Goal: Task Accomplishment & Management: Manage account settings

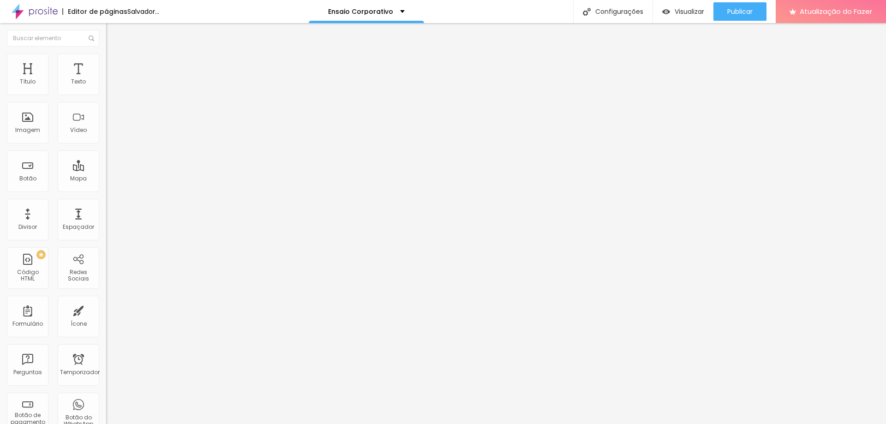
click at [112, 79] on font "Trocar imagem" at bounding box center [134, 76] width 45 height 8
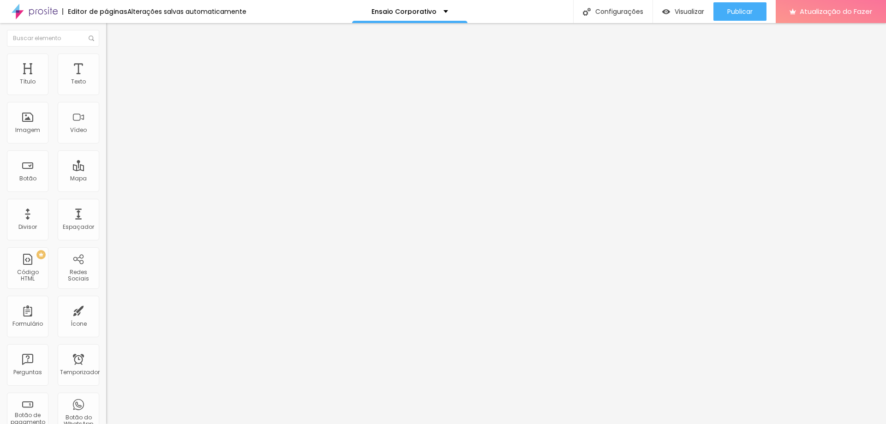
click at [112, 79] on font "Trocar imagem" at bounding box center [134, 76] width 45 height 8
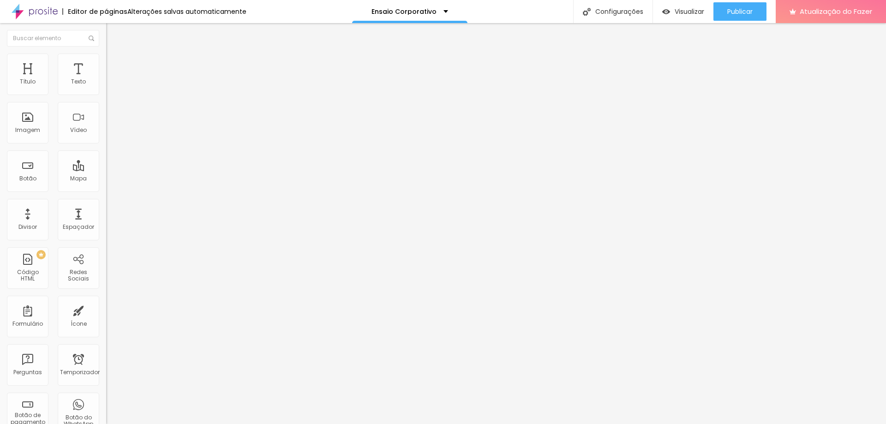
click at [112, 79] on font "Trocar imagem" at bounding box center [134, 76] width 45 height 8
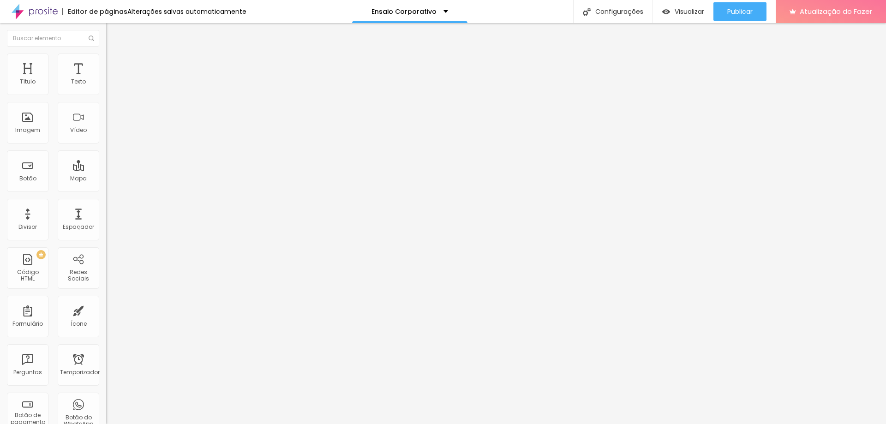
click at [106, 144] on span "Original" at bounding box center [117, 141] width 22 height 8
click at [106, 155] on div "Padrão 4:3" at bounding box center [159, 152] width 106 height 6
click at [106, 150] on span "Cinema" at bounding box center [117, 146] width 23 height 8
click at [106, 169] on div "Original" at bounding box center [159, 166] width 106 height 6
click at [106, 59] on img at bounding box center [110, 58] width 8 height 8
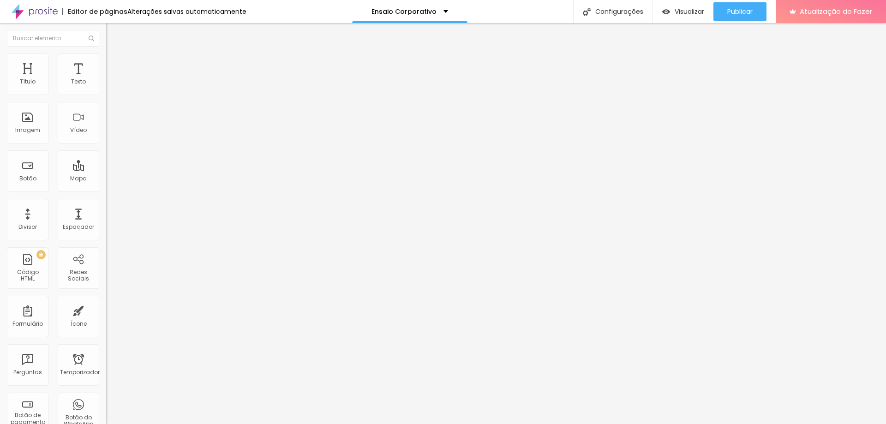
type input "95"
type input "90"
type input "85"
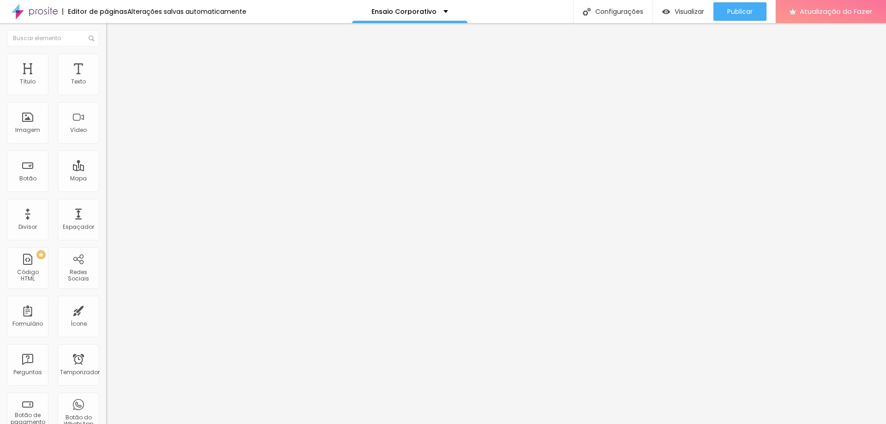
type input "85"
type input "80"
type input "85"
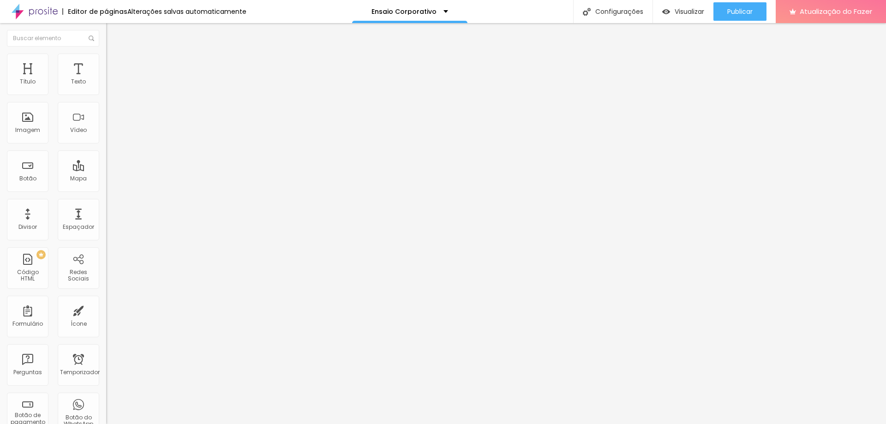
type input "95"
type input "100"
drag, startPoint x: 98, startPoint y: 101, endPoint x: 158, endPoint y: 105, distance: 59.7
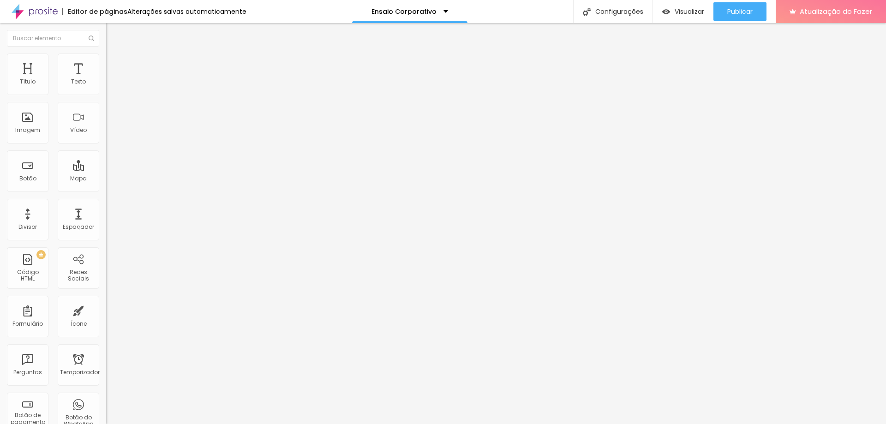
click at [158, 95] on input "range" at bounding box center [136, 90] width 60 height 7
type input "54"
type input "130"
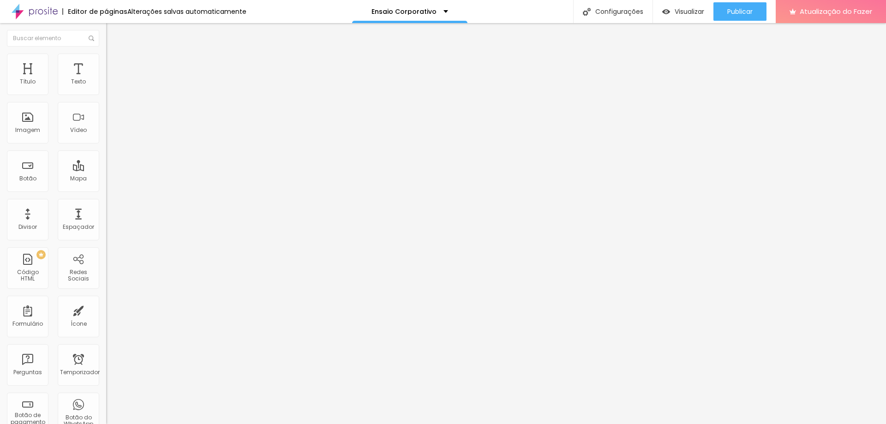
type input "135"
type input "140"
type input "143"
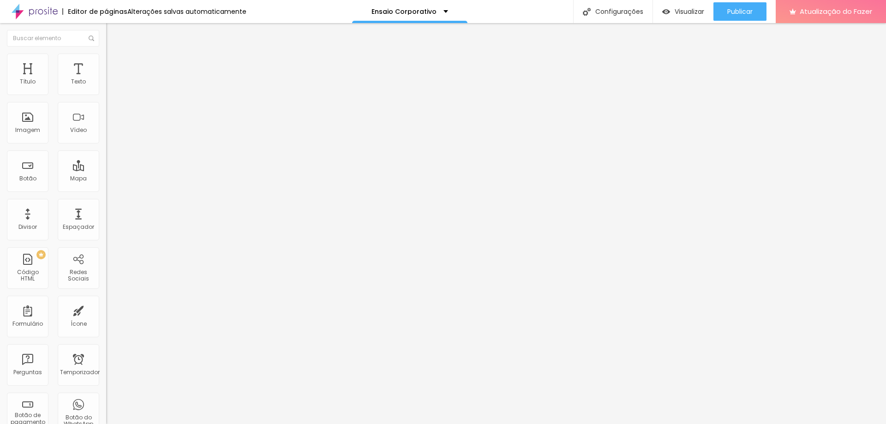
type input "143"
type input "145"
type input "146"
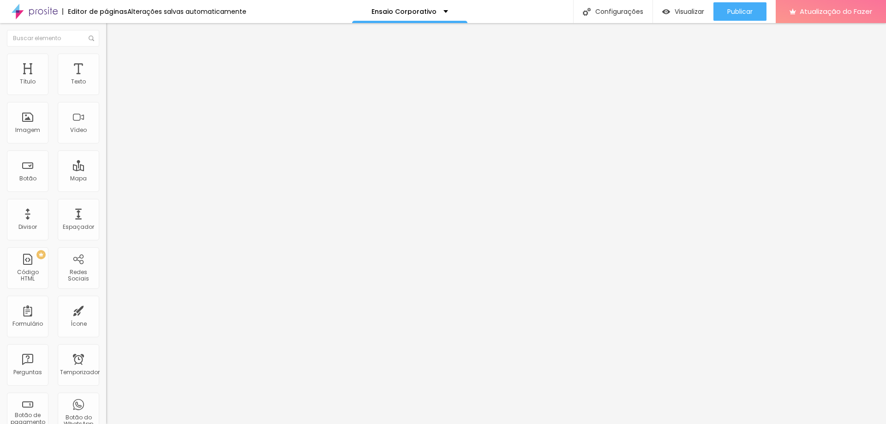
type input "150"
type input "151"
type input "153"
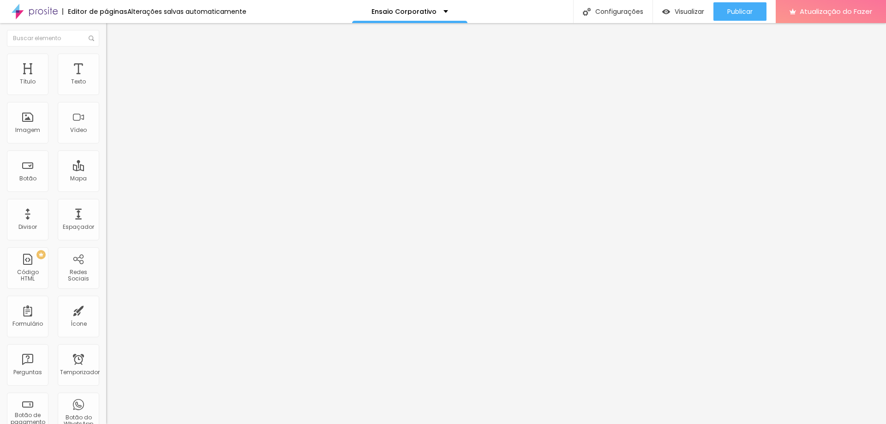
type input "153"
type input "155"
type input "156"
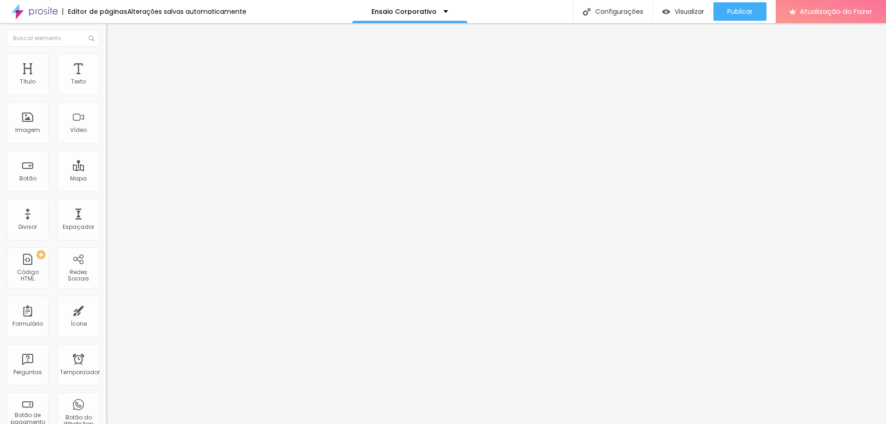
type input "153"
type input "122"
type input "30"
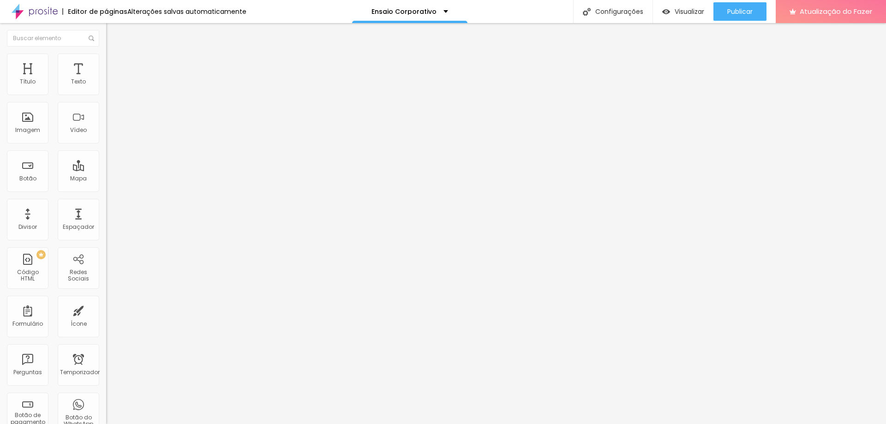
type input "30"
type input "26"
type input "18"
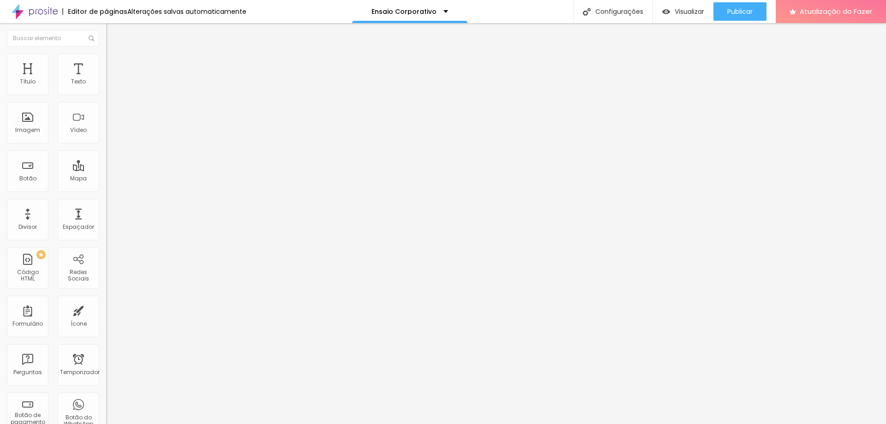
type input "10"
type input "0"
drag, startPoint x: 36, startPoint y: 118, endPoint x: 8, endPoint y: 116, distance: 28.2
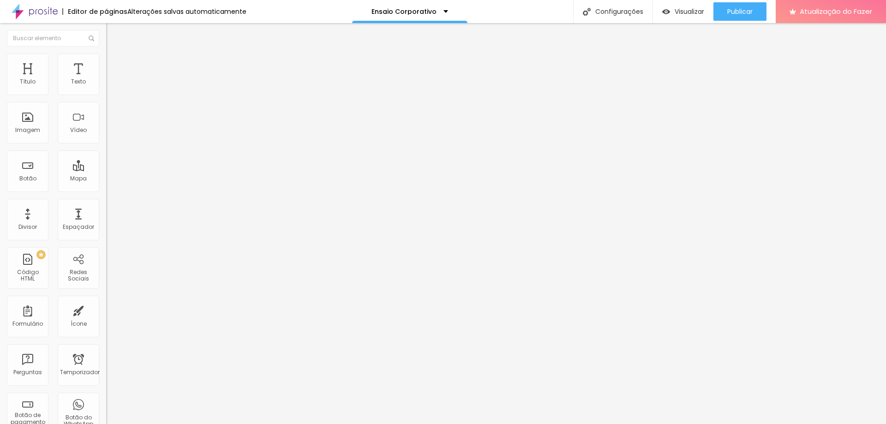
click at [106, 203] on input "range" at bounding box center [136, 206] width 60 height 7
click at [112, 79] on font "Trocar imagem" at bounding box center [134, 76] width 45 height 8
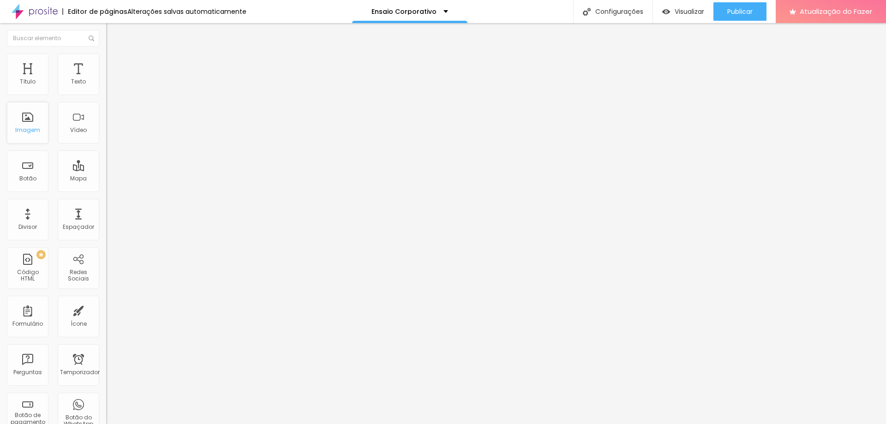
click at [25, 142] on div "Imagem" at bounding box center [28, 123] width 42 height 42
click at [25, 135] on div "Imagem" at bounding box center [28, 123] width 42 height 42
click at [112, 79] on font "Trocar imagem" at bounding box center [134, 76] width 45 height 8
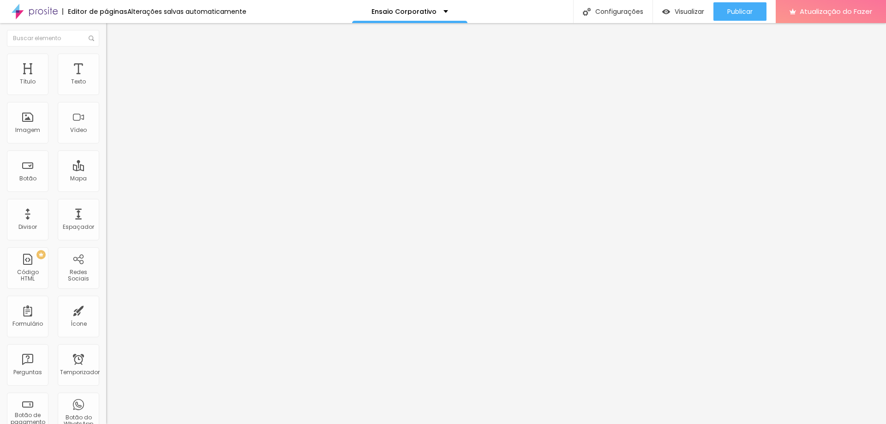
click at [112, 79] on font "Trocar imagem" at bounding box center [134, 76] width 45 height 8
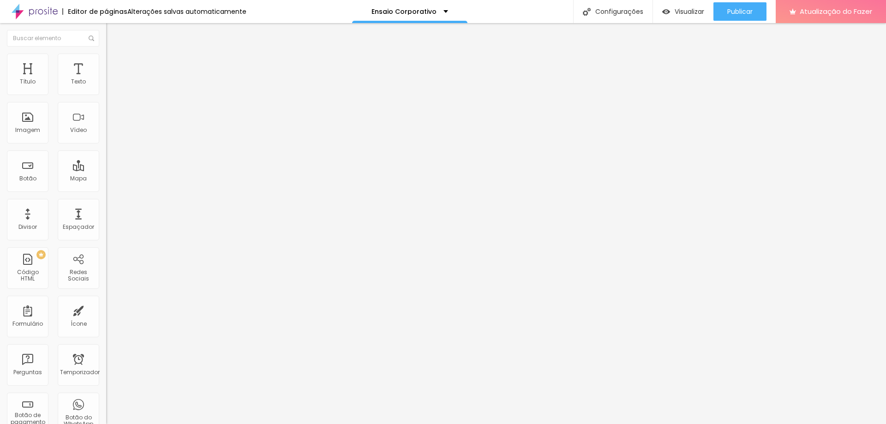
click at [112, 79] on font "Trocar imagem" at bounding box center [134, 76] width 45 height 8
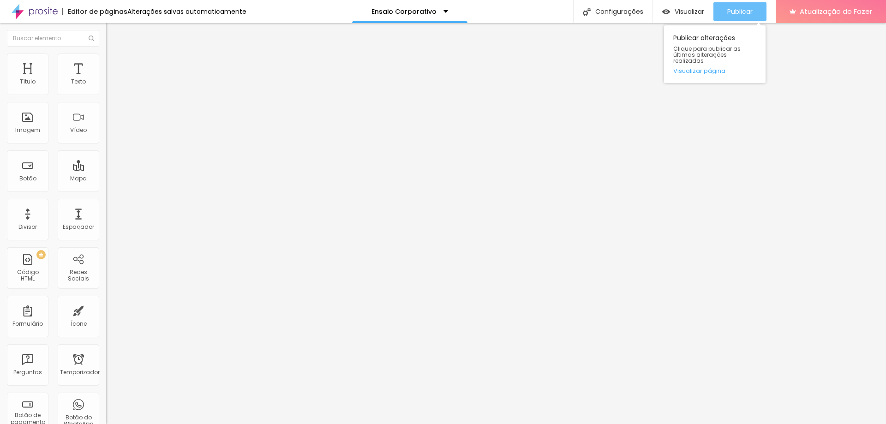
click at [733, 15] on font "Publicar" at bounding box center [739, 11] width 25 height 9
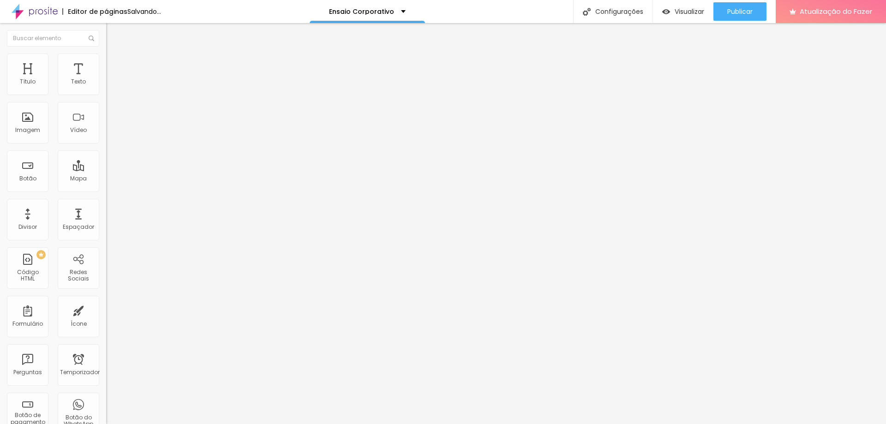
click at [112, 79] on font "Trocar imagem" at bounding box center [134, 76] width 45 height 8
click at [14, 131] on div "Imagem" at bounding box center [28, 123] width 42 height 42
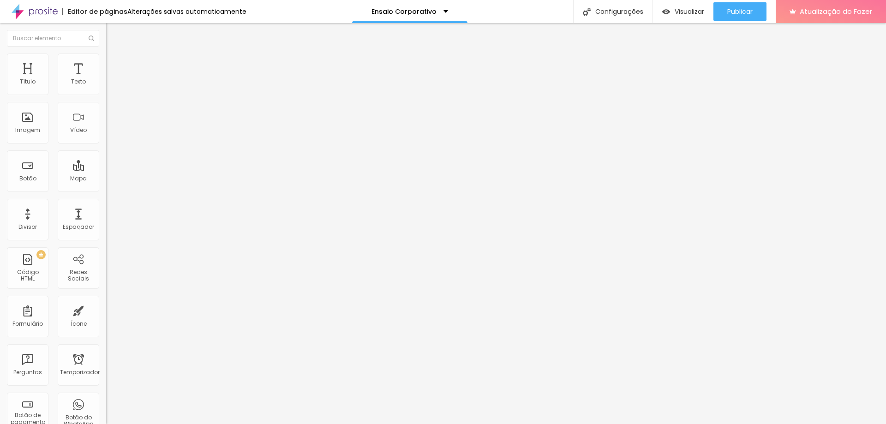
click at [112, 79] on font "Trocar imagem" at bounding box center [134, 76] width 45 height 8
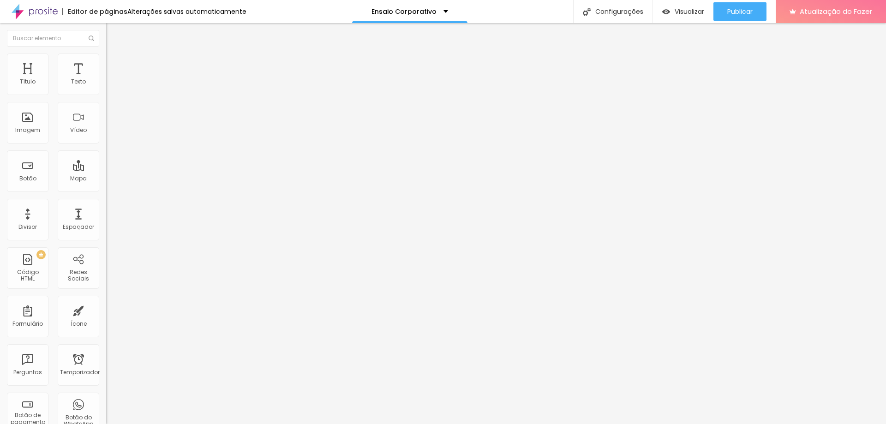
click at [112, 79] on font "Trocar imagem" at bounding box center [134, 76] width 45 height 8
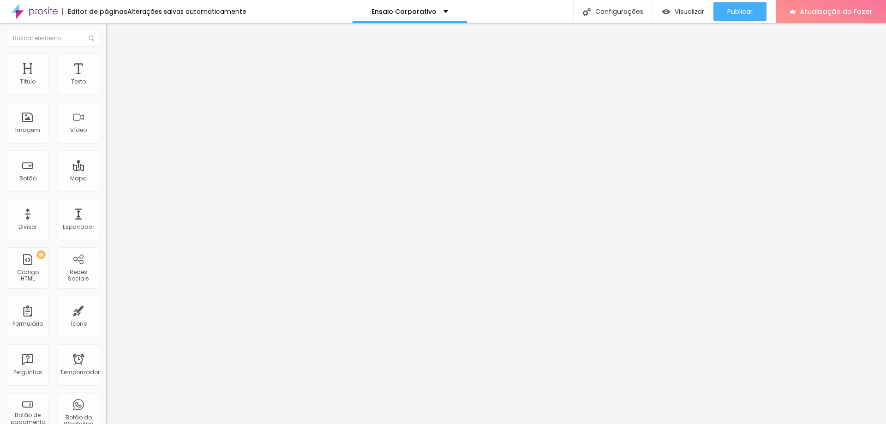
click at [720, 17] on button "Publicar" at bounding box center [739, 11] width 53 height 18
click at [733, 11] on font "Publicar" at bounding box center [739, 11] width 25 height 9
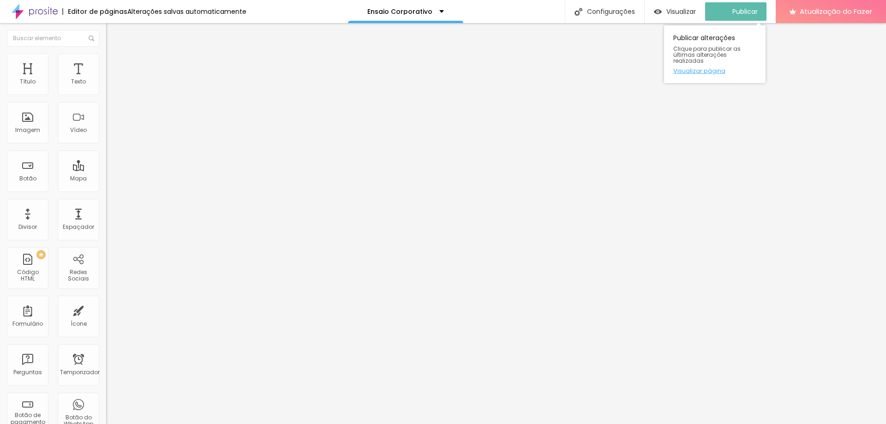
click at [713, 66] on font "Visualizar página" at bounding box center [699, 70] width 52 height 9
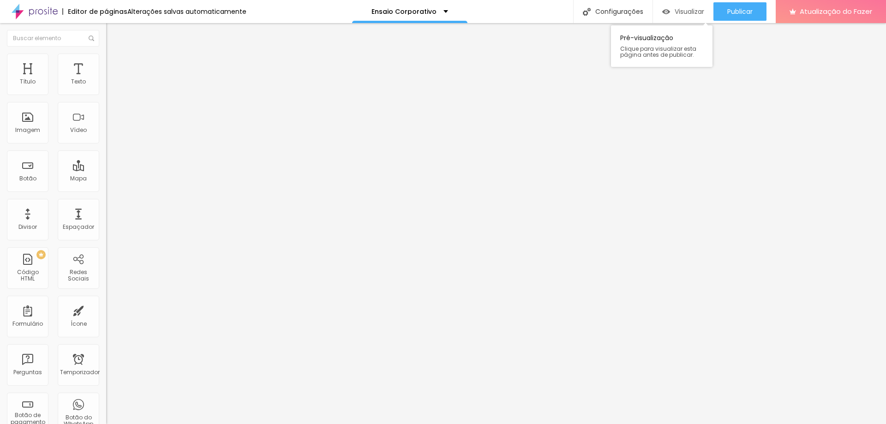
click at [669, 13] on div "Visualizar" at bounding box center [683, 12] width 42 height 8
click at [726, 20] on button "Publicar" at bounding box center [739, 11] width 53 height 18
click at [743, 10] on font "Publicar" at bounding box center [739, 11] width 25 height 9
click at [696, 13] on font "Visualizar" at bounding box center [689, 11] width 30 height 9
click at [734, 12] on font "Publicar" at bounding box center [739, 11] width 25 height 9
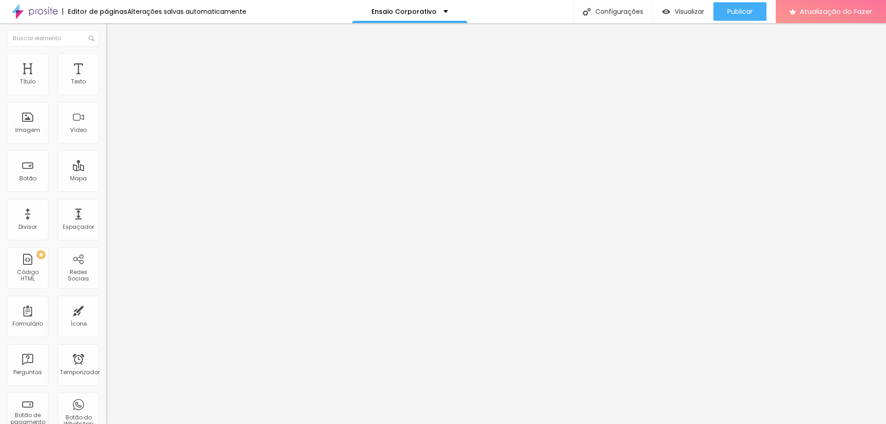
click at [112, 79] on font "Trocar imagem" at bounding box center [134, 76] width 45 height 8
click at [732, 20] on div "Publicar" at bounding box center [739, 11] width 25 height 18
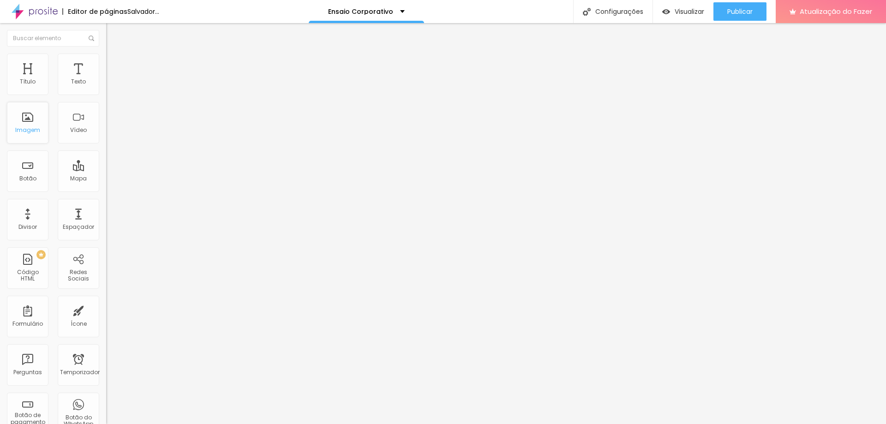
click at [30, 127] on font "Imagem" at bounding box center [27, 130] width 25 height 8
click at [106, 84] on font "Encaixotado" at bounding box center [124, 80] width 36 height 8
click at [106, 97] on div "Completo" at bounding box center [159, 95] width 106 height 6
click at [113, 35] on div "Editar nulo" at bounding box center [137, 33] width 48 height 7
click at [114, 63] on font "Avançado" at bounding box center [129, 60] width 30 height 8
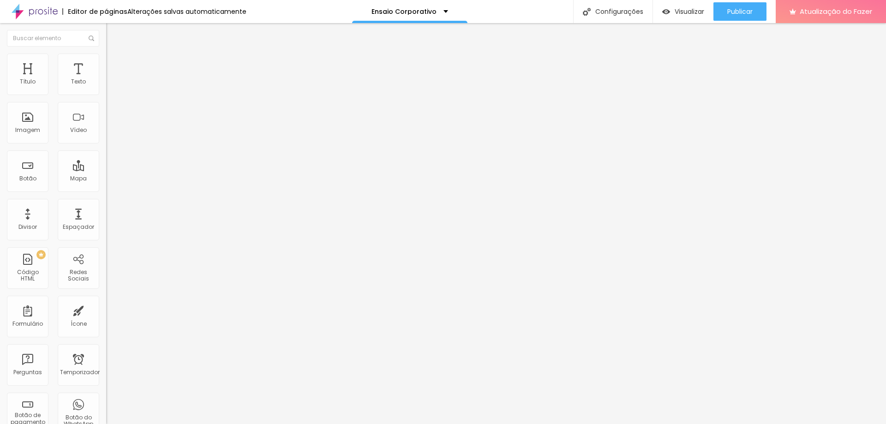
click at [114, 54] on font "Estilo" at bounding box center [121, 51] width 14 height 8
click at [114, 64] on font "Estilo" at bounding box center [121, 60] width 14 height 8
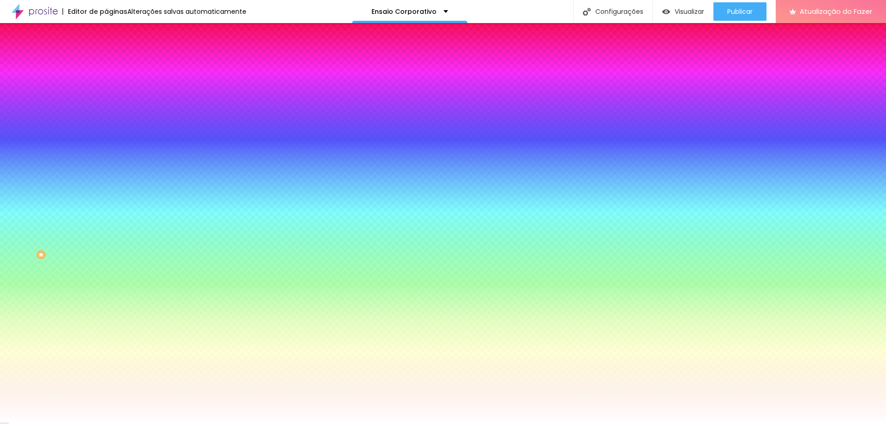
click at [106, 63] on li "Avançado" at bounding box center [159, 67] width 106 height 9
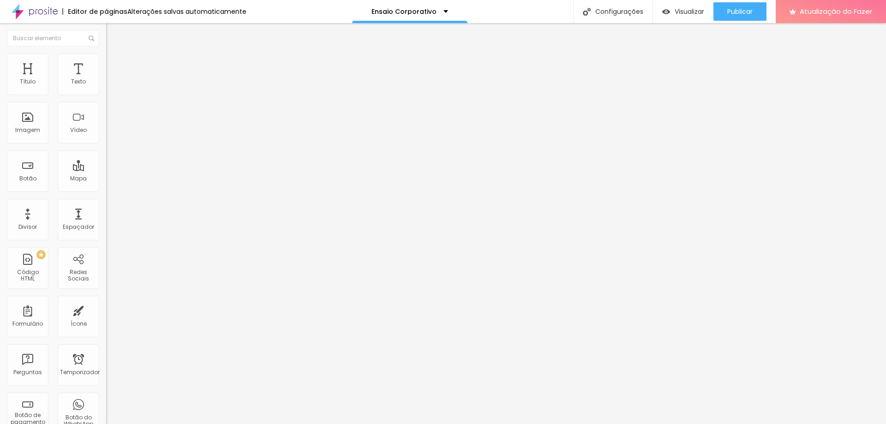
click at [113, 36] on img "button" at bounding box center [116, 33] width 7 height 7
click at [106, 42] on button "Editar nulo" at bounding box center [159, 33] width 106 height 21
click at [112, 79] on font "Adicionar imagem" at bounding box center [139, 76] width 54 height 8
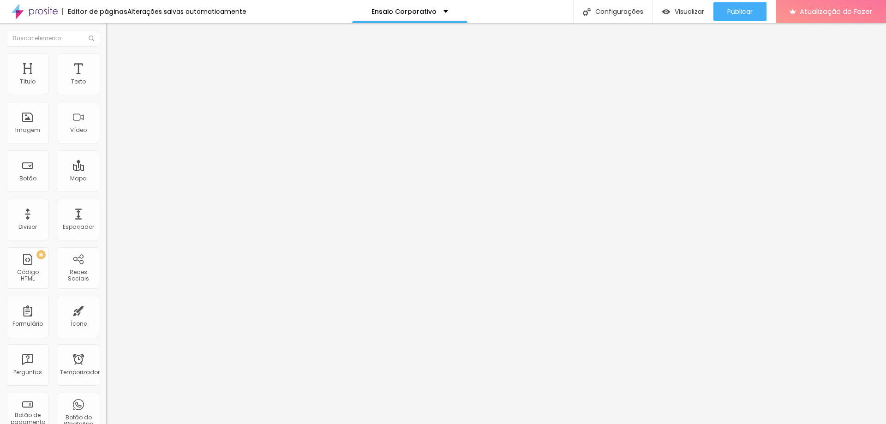
click at [106, 137] on button "button" at bounding box center [112, 132] width 13 height 10
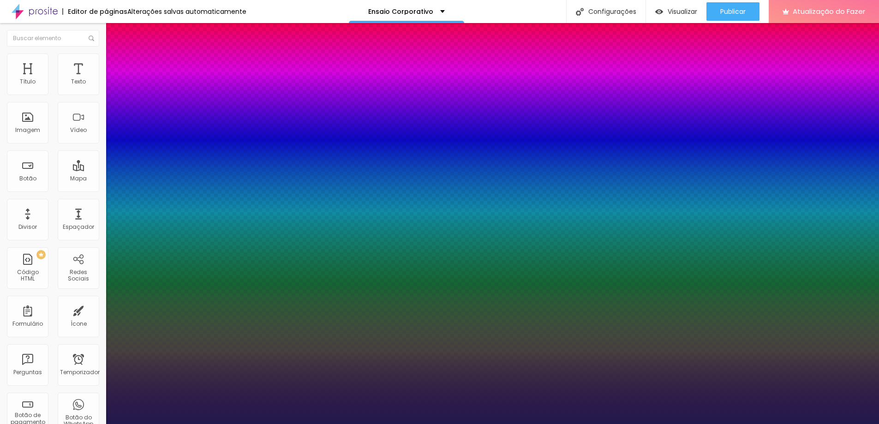
type input "1"
type input "29"
type input "1"
type input "31"
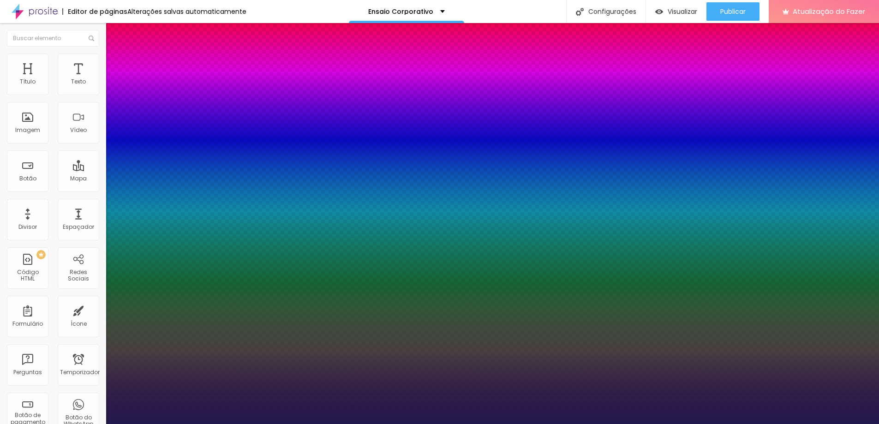
type input "31"
type input "1"
type input "32"
type input "1"
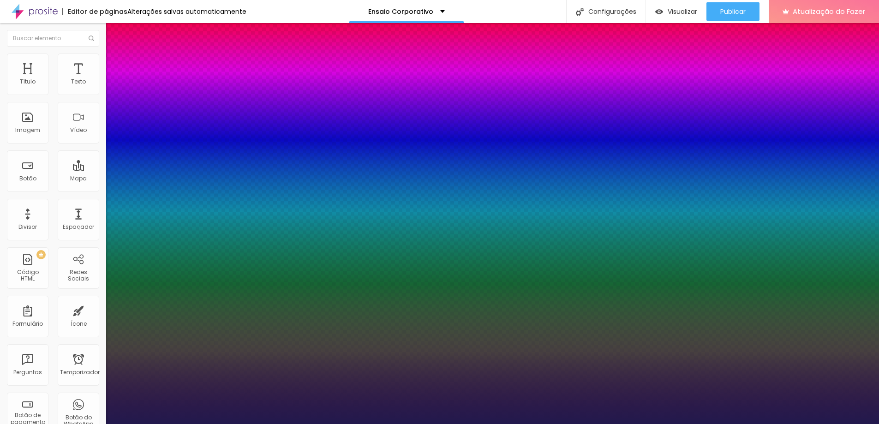
type input "33"
type input "1"
type input "34"
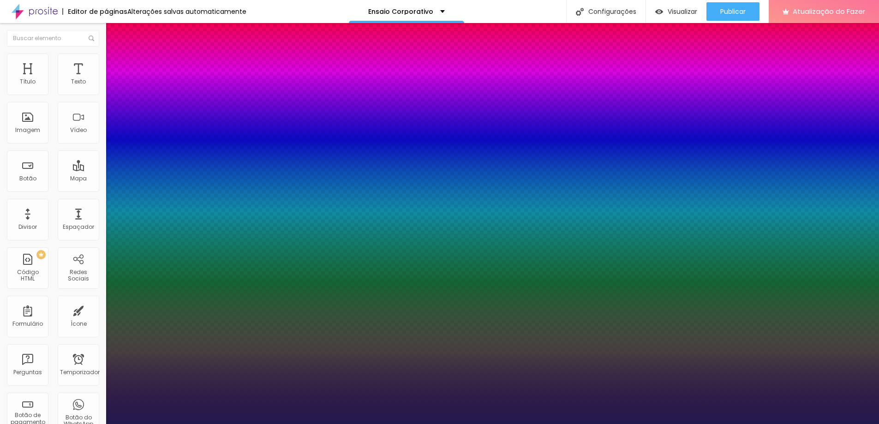
type input "1"
type input "35"
type input "1"
type input "36"
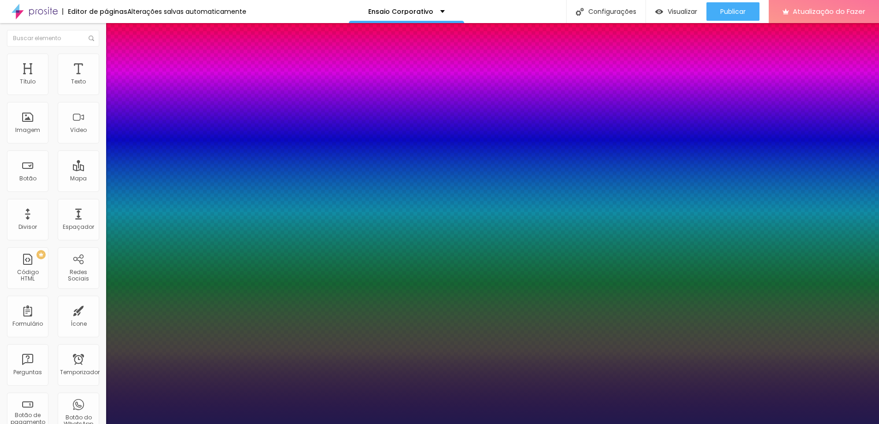
type input "36"
type input "1"
type input "37"
type input "1"
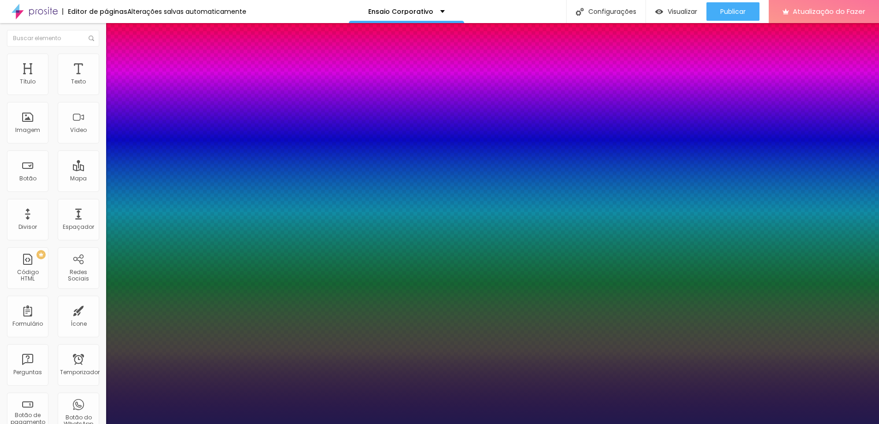
type input "38"
type input "1"
drag, startPoint x: 134, startPoint y: 260, endPoint x: 140, endPoint y: 261, distance: 6.1
type input "38"
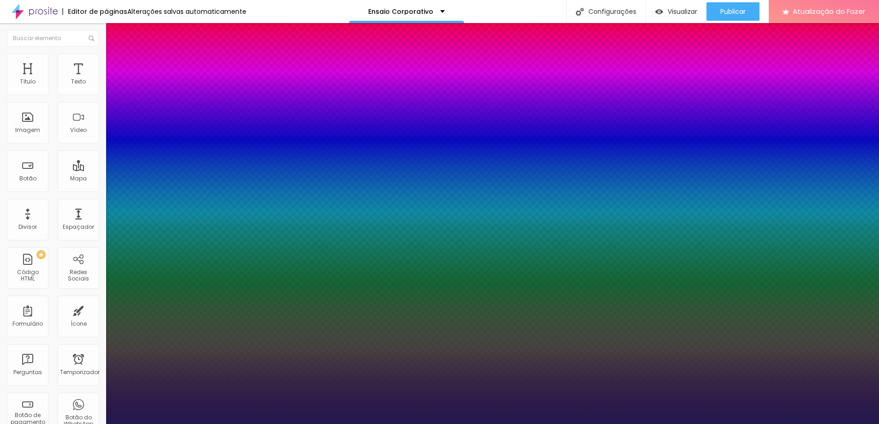
type input "1"
drag, startPoint x: 197, startPoint y: 263, endPoint x: 220, endPoint y: 265, distance: 22.7
type input "8"
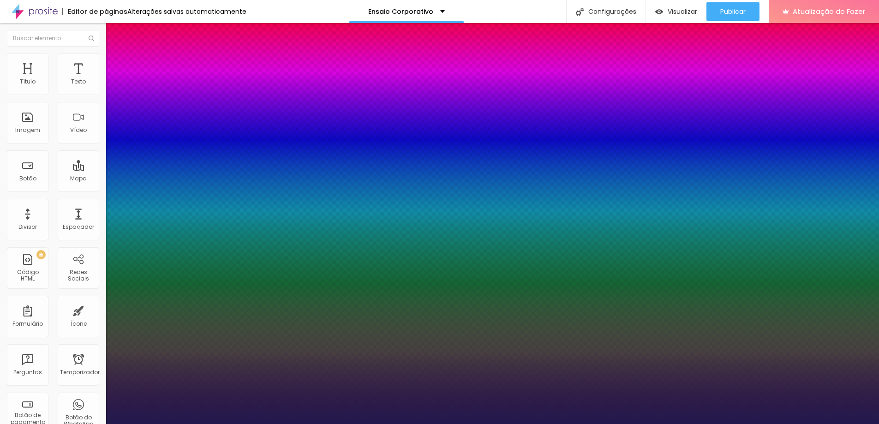
type input "3"
type input "1"
type input "39"
type input "1"
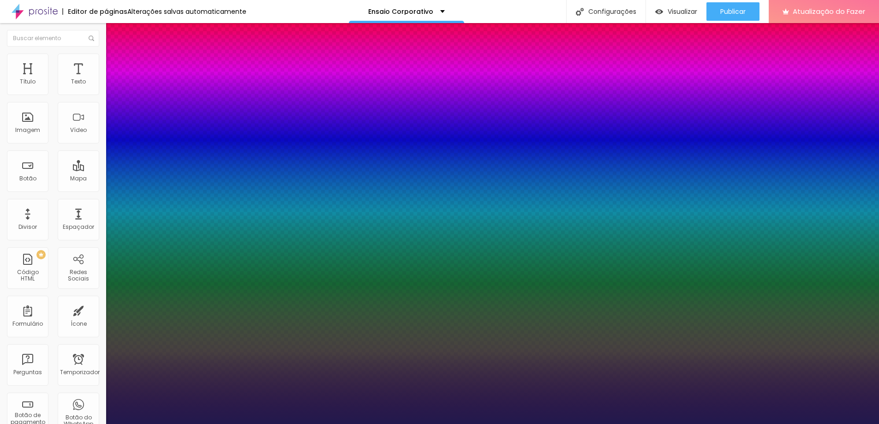
type input "39"
type input "1"
click at [276, 423] on div at bounding box center [439, 424] width 879 height 0
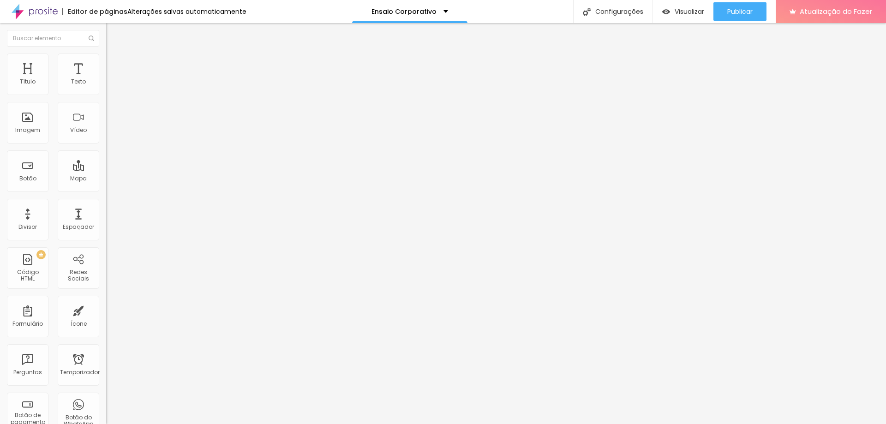
click at [106, 88] on button "button" at bounding box center [112, 84] width 13 height 10
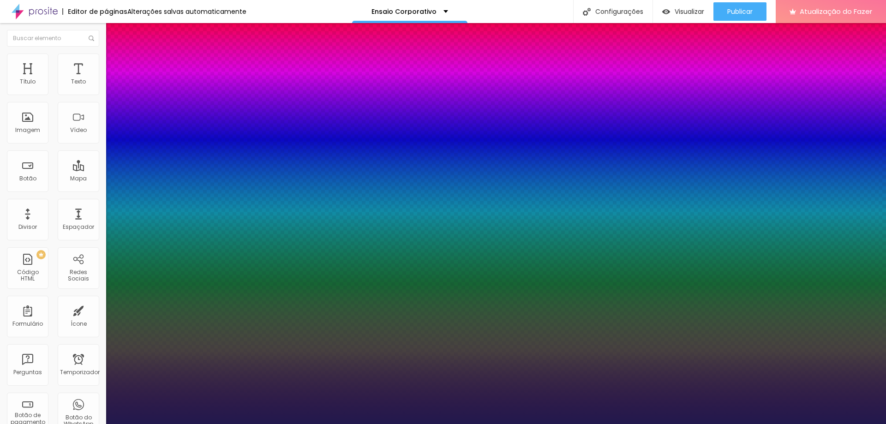
type input "1"
drag, startPoint x: 214, startPoint y: 161, endPoint x: 227, endPoint y: 164, distance: 13.4
click at [226, 164] on body "Editor de páginas Alterações salvas automaticamente Ensaio Corporativo Configur…" at bounding box center [443, 212] width 886 height 424
type input "8"
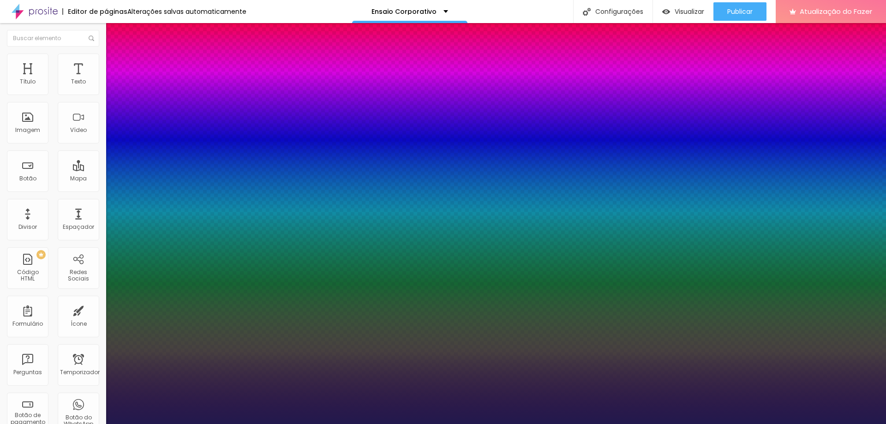
type input "1"
type input "18"
type input "1"
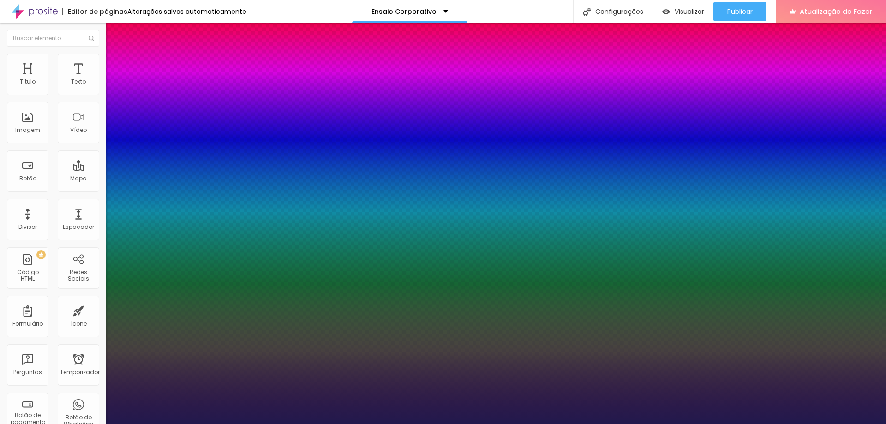
type input "18"
type input "1"
click at [298, 423] on div at bounding box center [443, 424] width 886 height 0
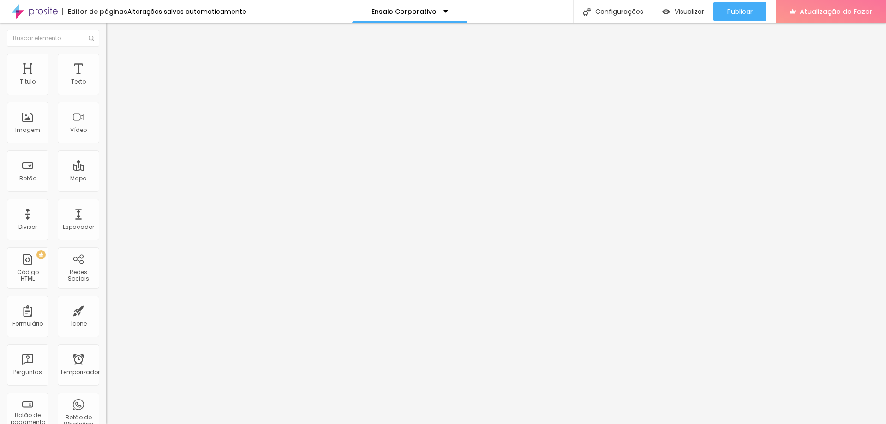
click at [106, 137] on button "button" at bounding box center [112, 132] width 13 height 10
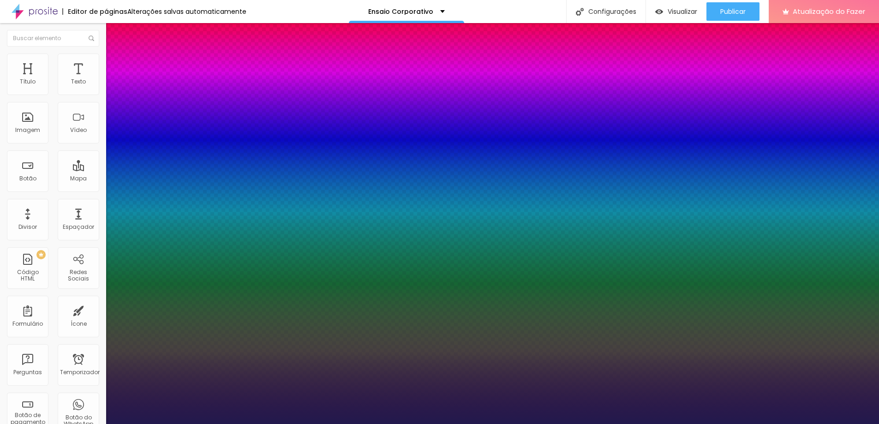
type input "1"
type input "13"
type input "1"
type input "20"
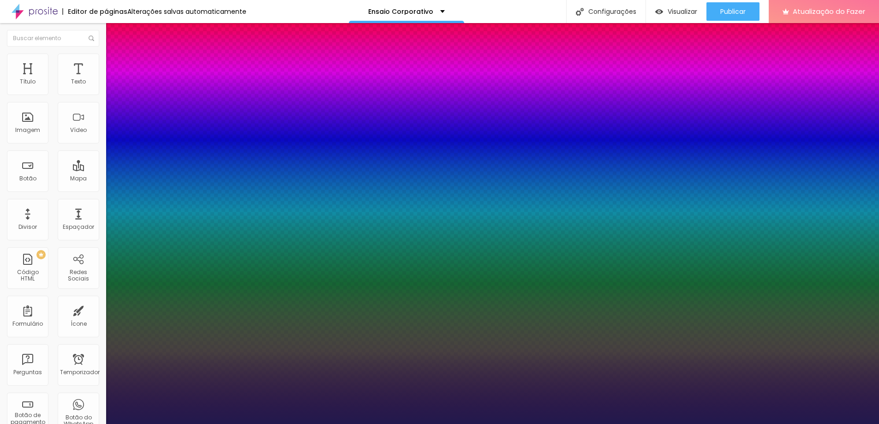
type input "20"
type input "1"
type input "21"
type input "1"
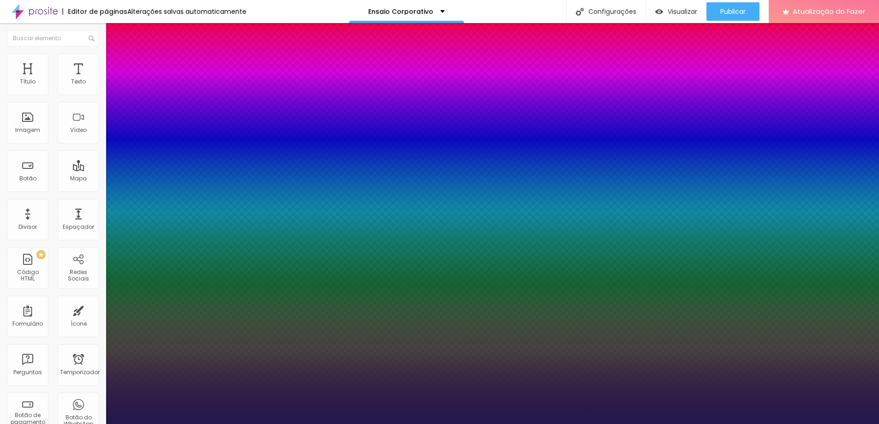
type input "23"
type input "1"
type input "24"
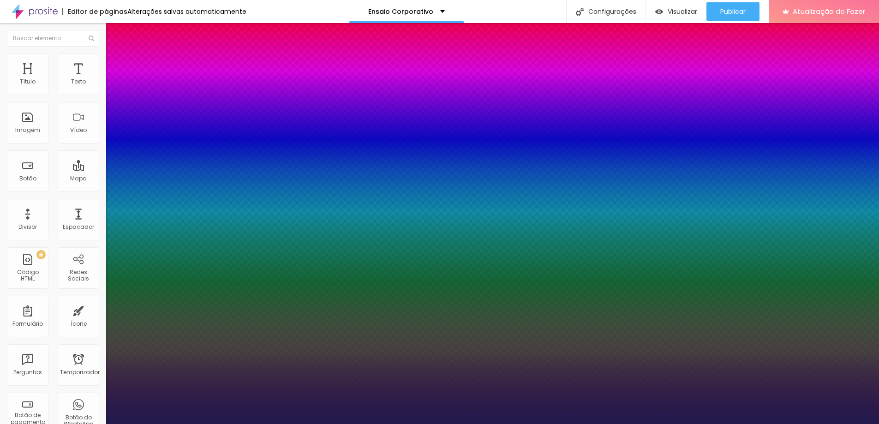
type input "1"
type input "26"
type input "1"
type input "27"
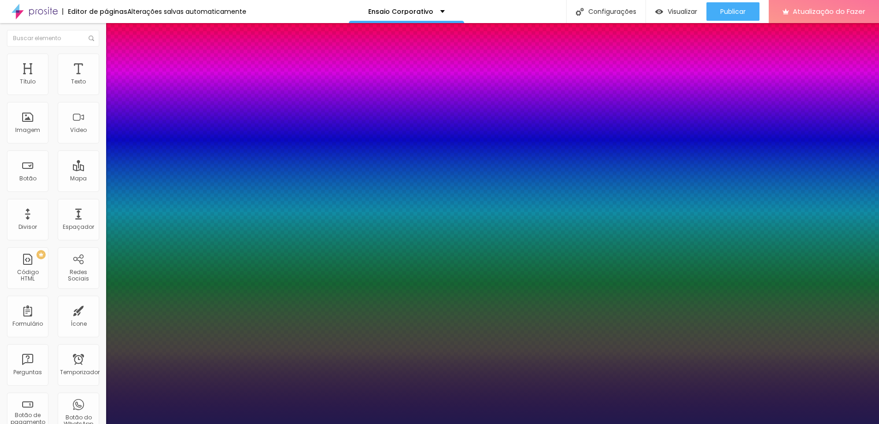
type input "27"
type input "1"
type input "28"
type input "1"
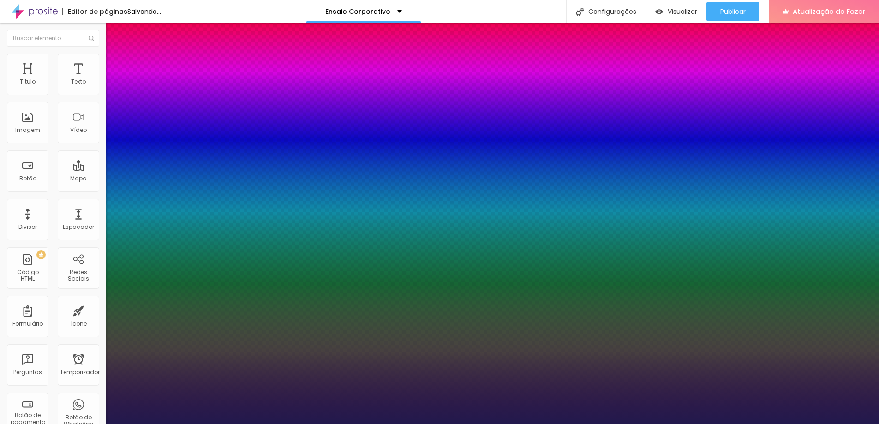
type input "27"
type input "1"
type input "26"
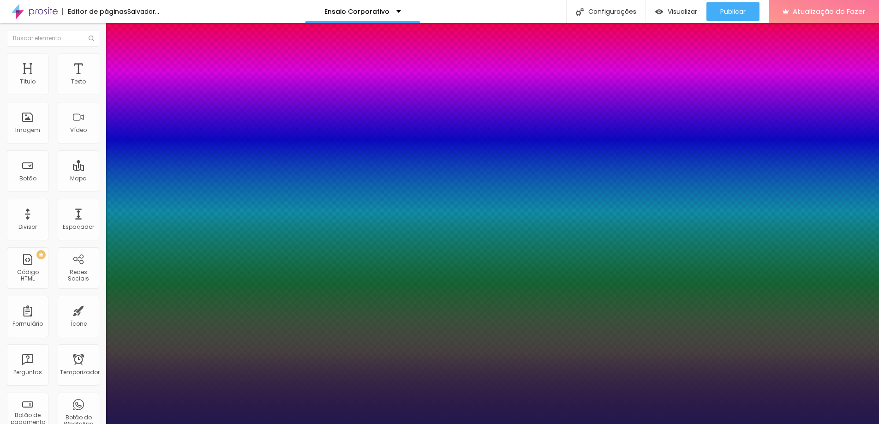
type input "1"
type input "25"
type input "1"
type input "26"
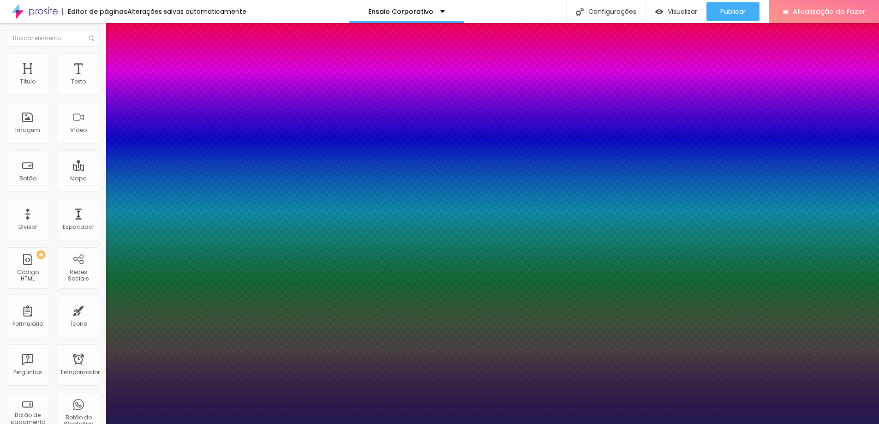
type input "26"
type input "1"
type input "27"
type input "1"
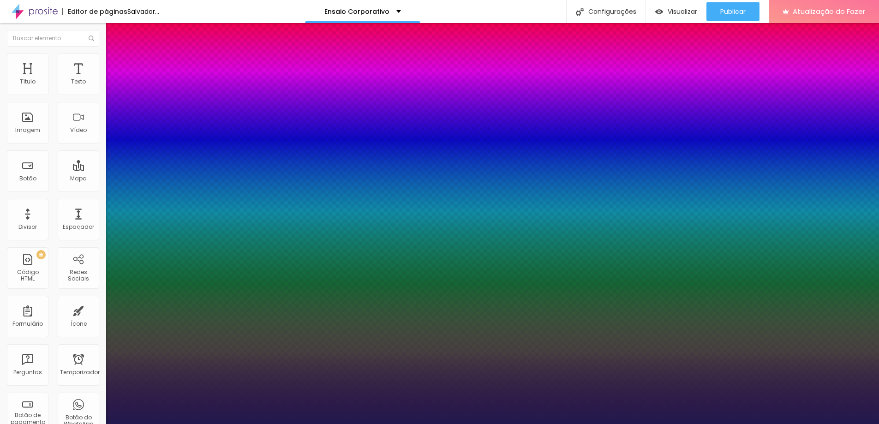
type input "26"
type input "1"
drag, startPoint x: 123, startPoint y: 261, endPoint x: 131, endPoint y: 260, distance: 8.8
type input "26"
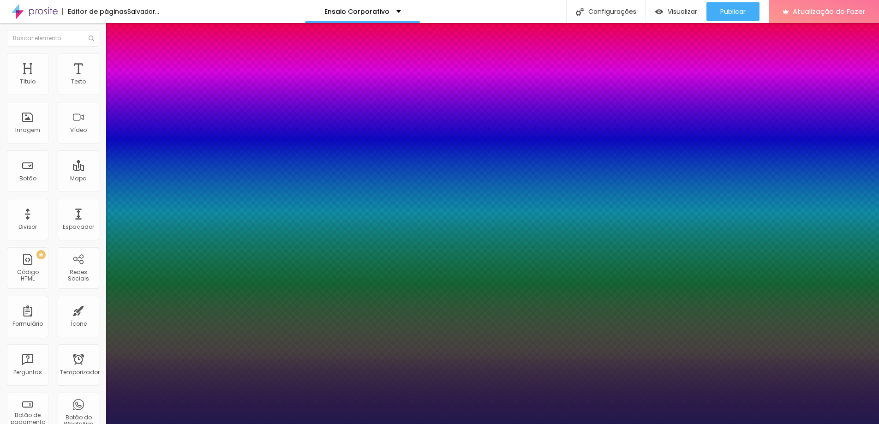
click at [244, 423] on div at bounding box center [439, 424] width 879 height 0
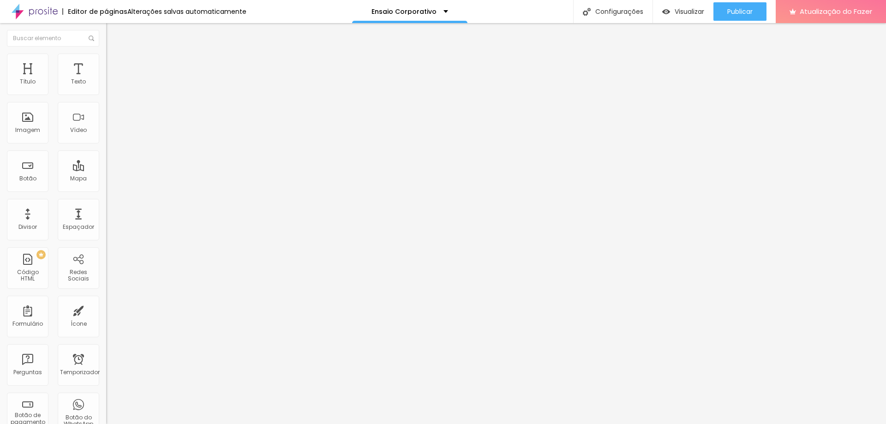
click at [106, 61] on li "Avançado" at bounding box center [159, 58] width 106 height 9
click at [111, 85] on icon "button" at bounding box center [113, 83] width 4 height 4
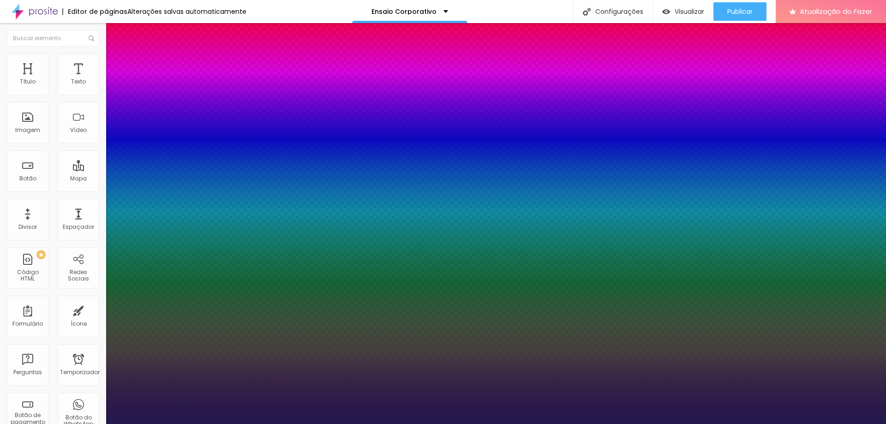
type input "1"
drag, startPoint x: 124, startPoint y: 160, endPoint x: 131, endPoint y: 161, distance: 7.5
type input "18"
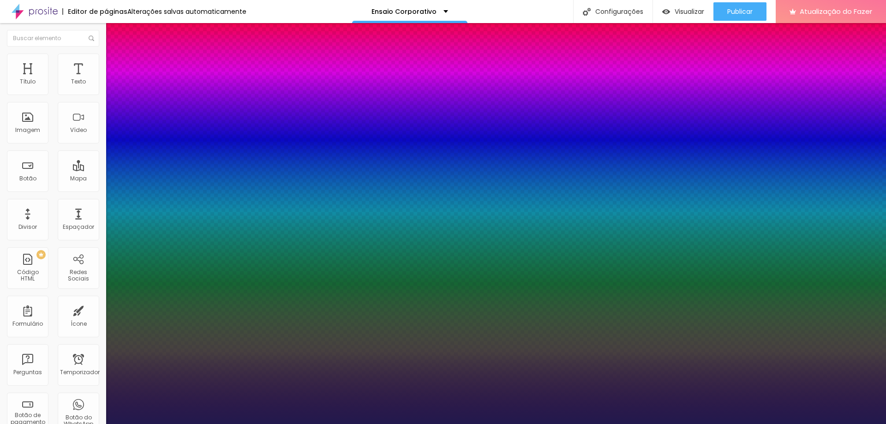
type input "1"
type input "20"
type input "1"
type input "22"
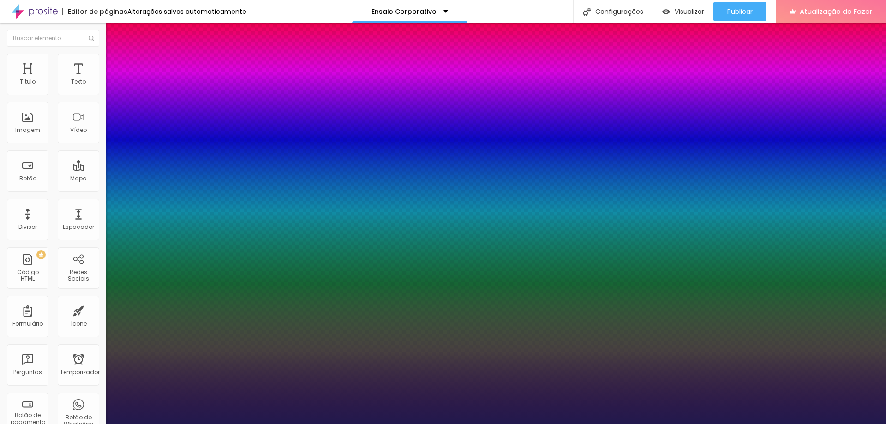
type input "22"
type input "1"
type input "24"
type input "1"
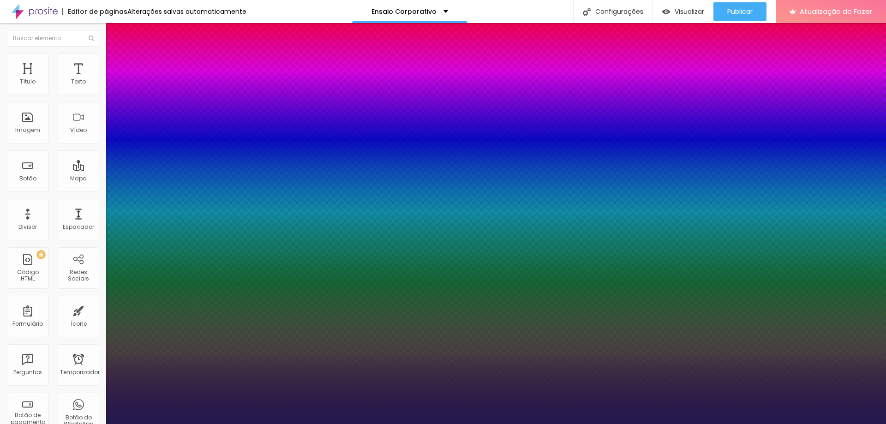
type input "23"
type input "1"
type input "22"
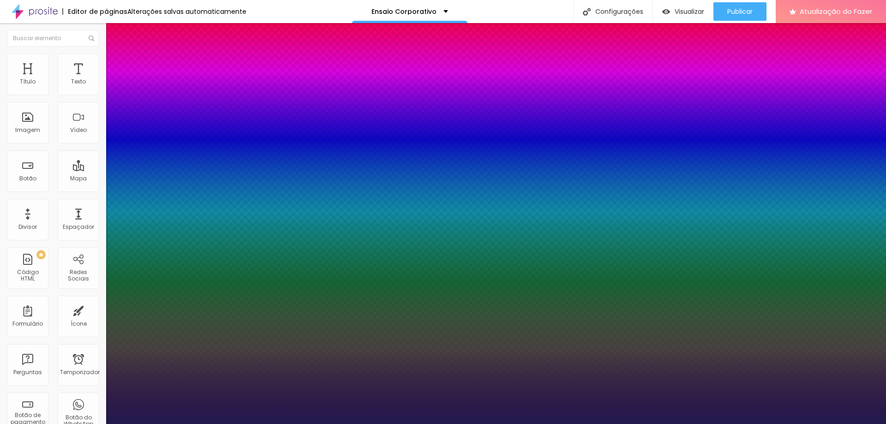
type input "1"
type input "21"
type input "1"
type input "20"
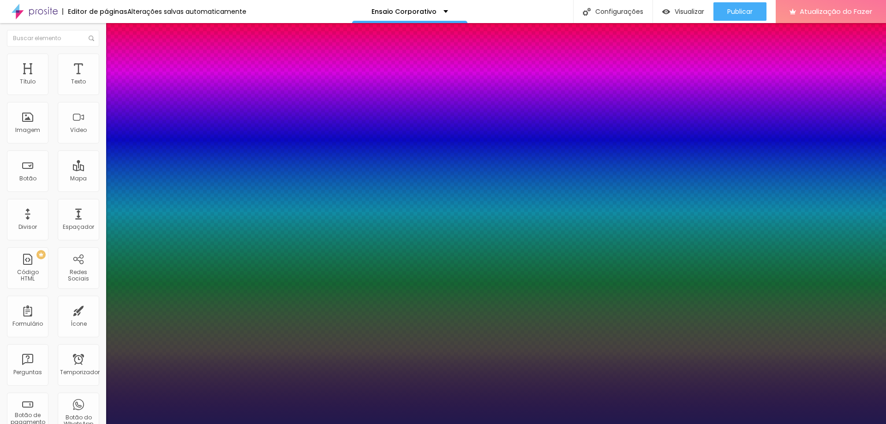
type input "20"
type input "1"
type input "18"
type input "1"
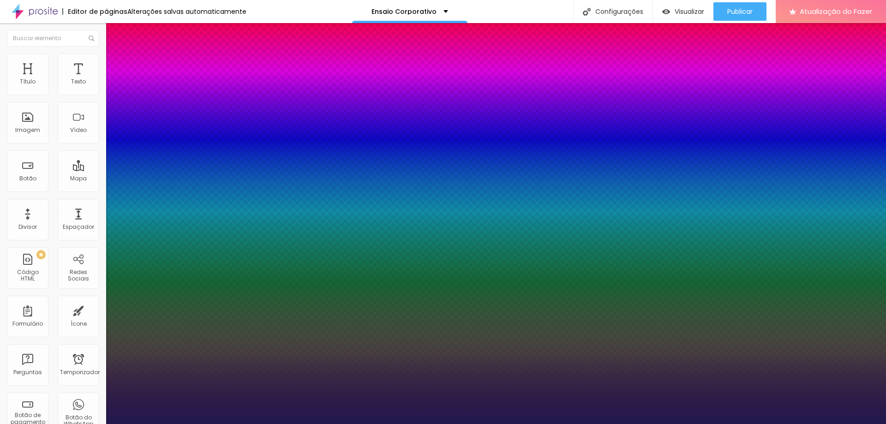
type input "18"
type input "1"
click at [419, 423] on div at bounding box center [443, 424] width 886 height 0
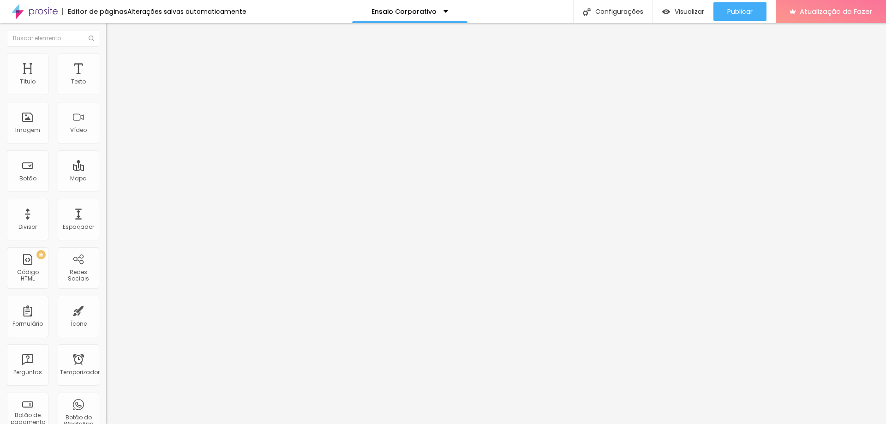
click at [106, 87] on input "Agende seu ensaio agora" at bounding box center [161, 82] width 111 height 9
drag, startPoint x: 48, startPoint y: 107, endPoint x: 0, endPoint y: 104, distance: 47.6
click at [106, 104] on div "Texto Click me Alinhamento Tamanho Normal Pequeno Normal Grande Link URL https:…" at bounding box center [159, 139] width 106 height 134
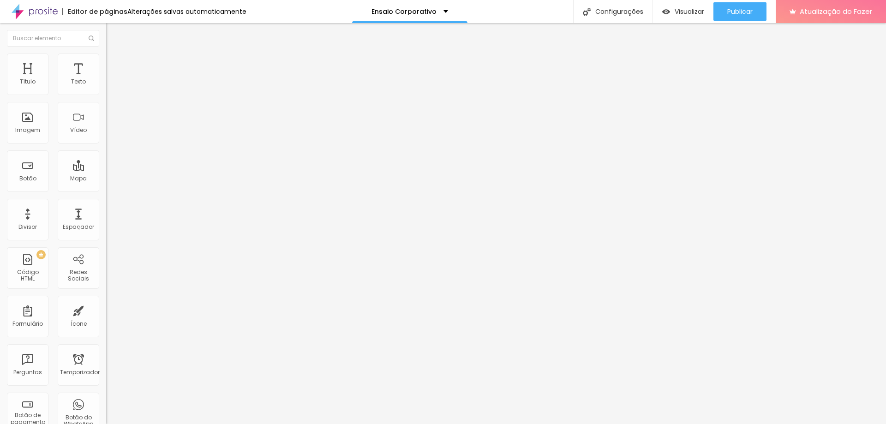
paste input "Agende seu ensaio agora"
type input "Agende seu ensaio agora"
click at [106, 110] on img at bounding box center [109, 107] width 6 height 6
click at [106, 190] on input "[URL][DOMAIN_NAME][PHONE_NUMBER]" at bounding box center [161, 185] width 111 height 9
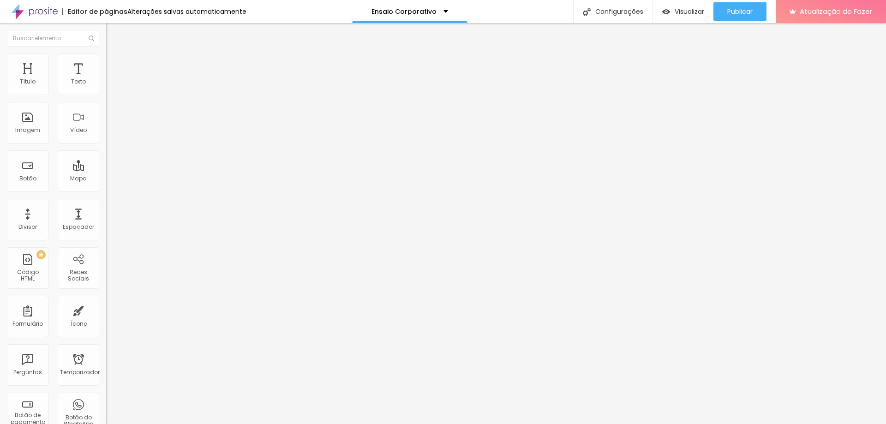
click at [106, 190] on input "[URL][DOMAIN_NAME][PHONE_NUMBER]" at bounding box center [161, 185] width 111 height 9
drag, startPoint x: 55, startPoint y: 192, endPoint x: 0, endPoint y: 188, distance: 55.1
click at [106, 188] on div "Texto Agende seu ensaio agora Alinhamento Tamanho Normal Pequeno Normal Grande …" at bounding box center [159, 139] width 106 height 134
paste input "wa.me/+5511975565823"
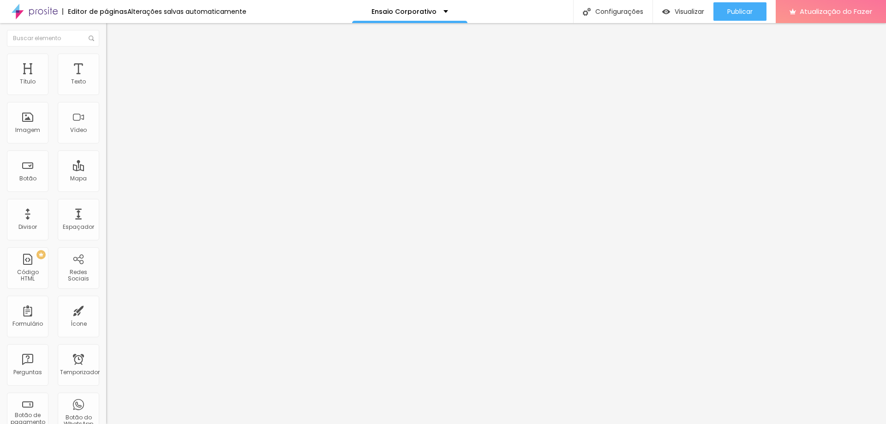
type input "[URL][DOMAIN_NAME][PHONE_NUMBER]"
click at [106, 206] on div "Abrir em uma nova aba" at bounding box center [159, 204] width 106 height 5
click at [106, 144] on font "Original" at bounding box center [117, 141] width 22 height 8
click at [106, 160] on div "Quadrado 1:1" at bounding box center [159, 158] width 106 height 6
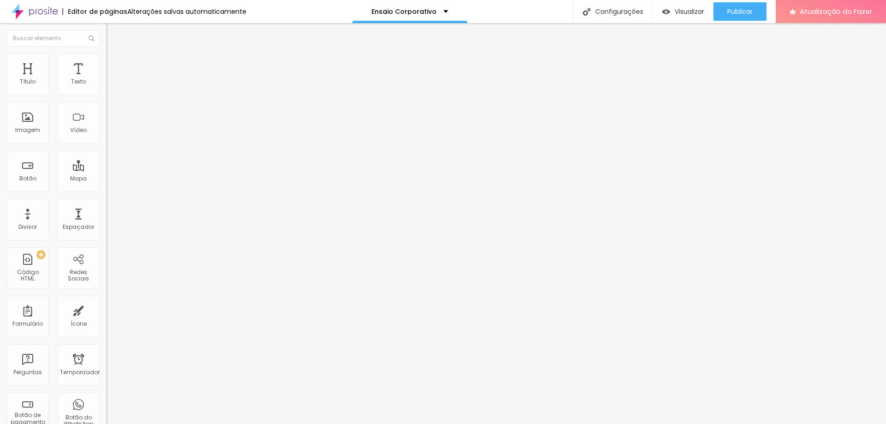
click at [106, 91] on img at bounding box center [109, 88] width 6 height 6
click at [114, 64] on font "Avançado" at bounding box center [129, 60] width 30 height 8
type input "14"
type input "18"
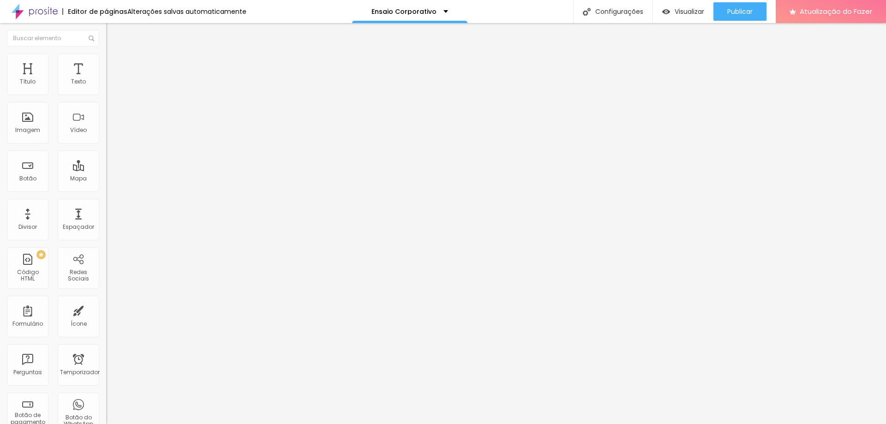
type input "18"
type input "20"
type input "21"
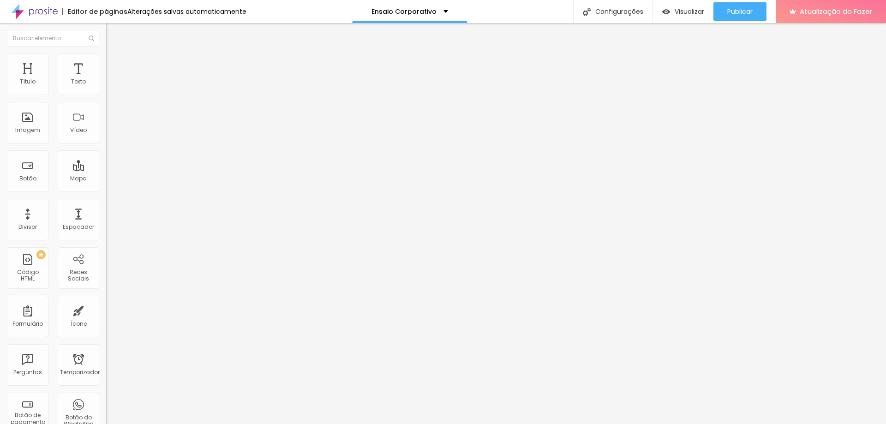
type input "22"
type input "23"
type input "25"
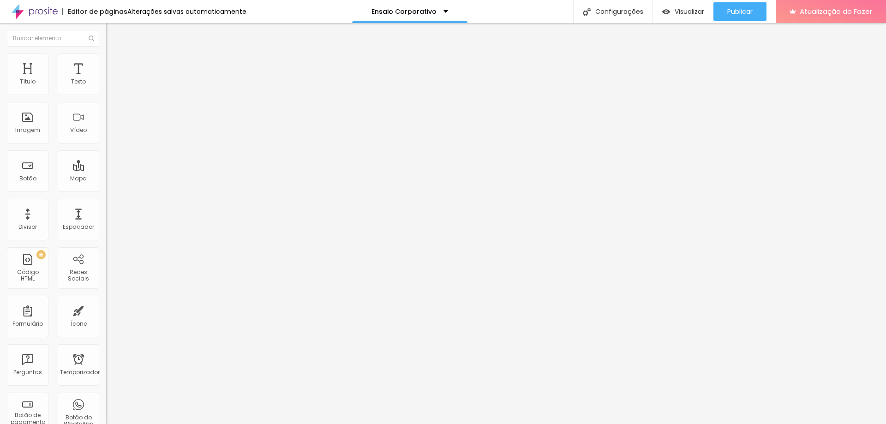
type input "25"
type input "29"
type input "30"
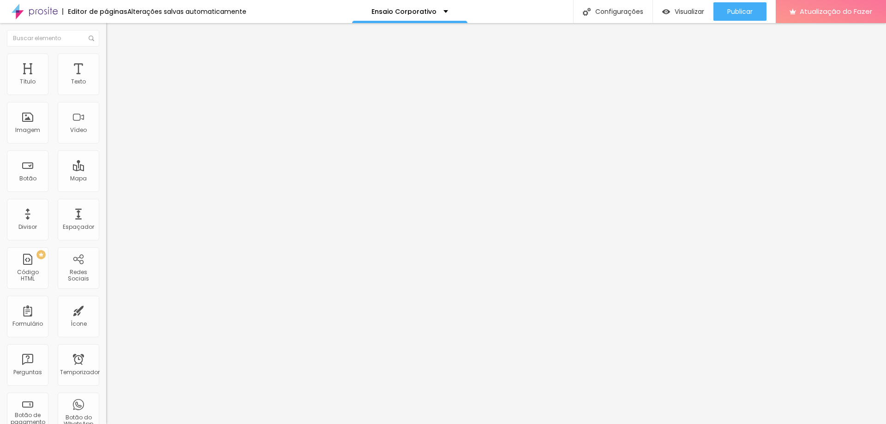
type input "31"
type input "33"
type input "34"
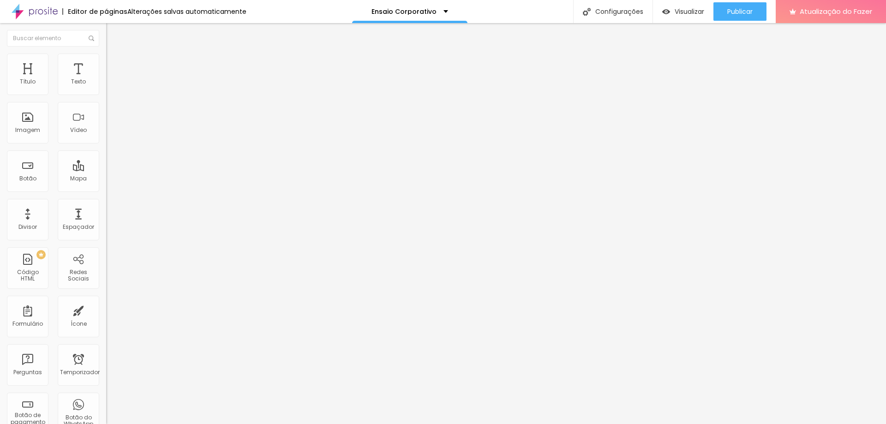
type input "34"
type input "35"
type input "36"
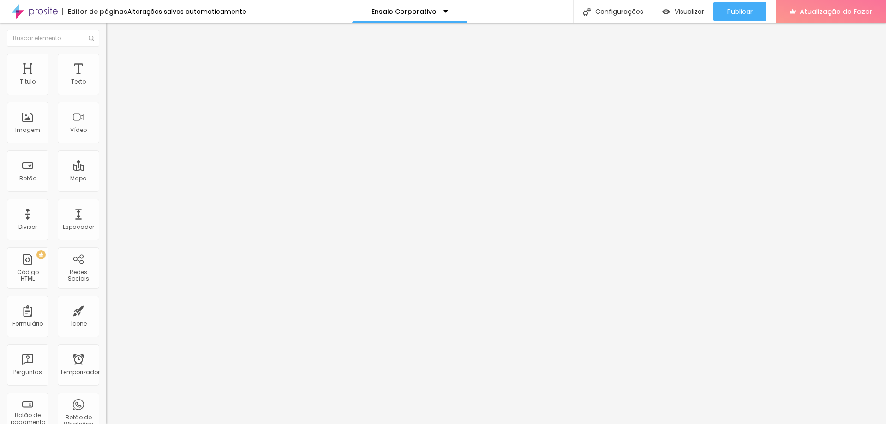
type input "37"
drag, startPoint x: 32, startPoint y: 89, endPoint x: 42, endPoint y: 92, distance: 11.2
type input "37"
click at [106, 170] on input "range" at bounding box center [136, 173] width 60 height 7
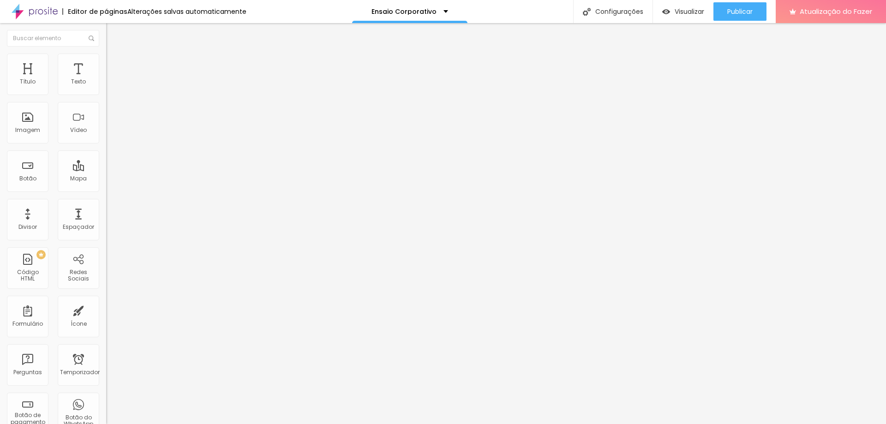
click at [106, 61] on li "Estilo" at bounding box center [159, 58] width 106 height 9
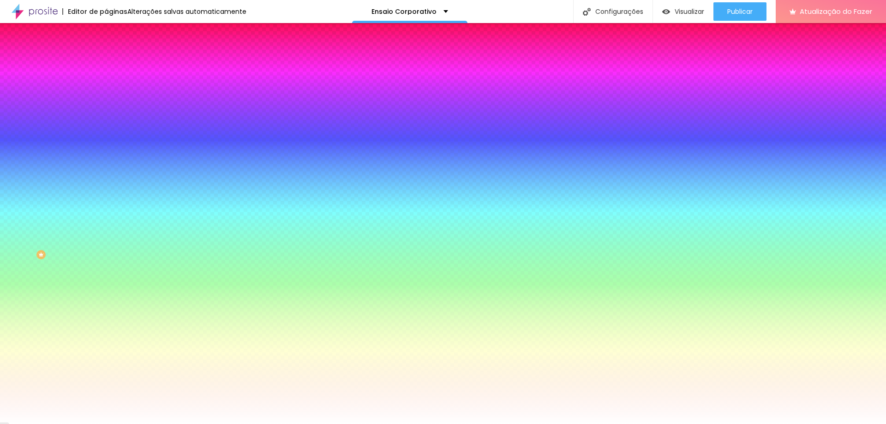
click at [106, 63] on li "Avançado" at bounding box center [159, 67] width 106 height 9
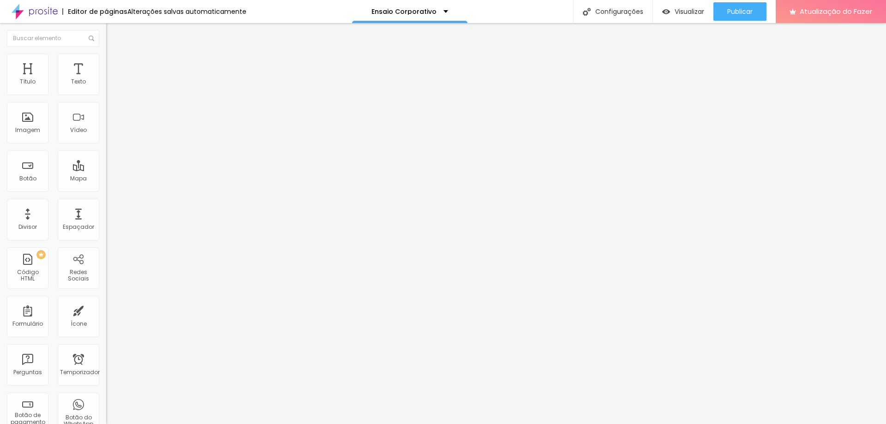
type input "11"
type input "21"
type input "25"
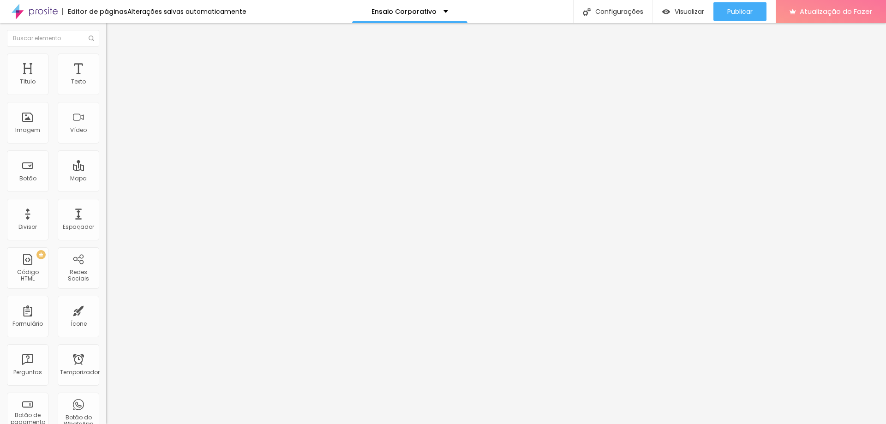
type input "25"
type input "28"
type input "29"
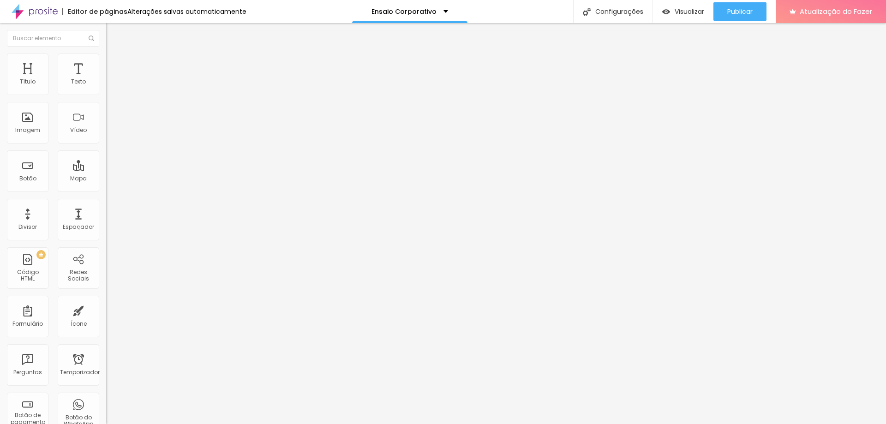
type input "32"
type input "33"
type input "35"
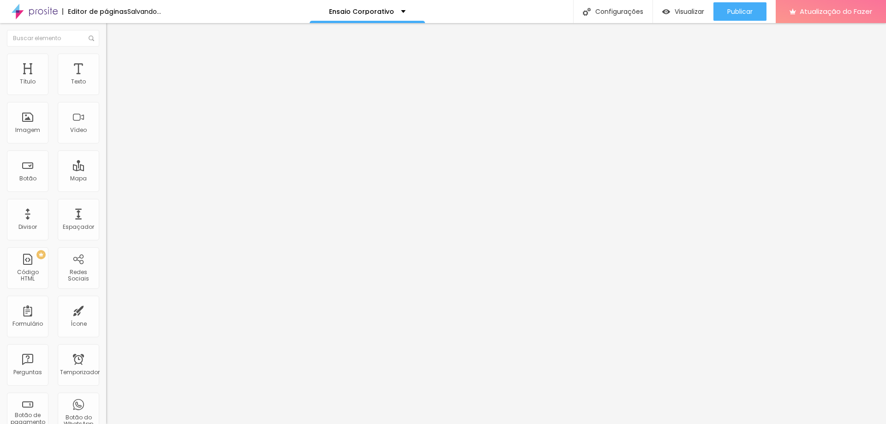
type input "35"
type input "37"
type input "39"
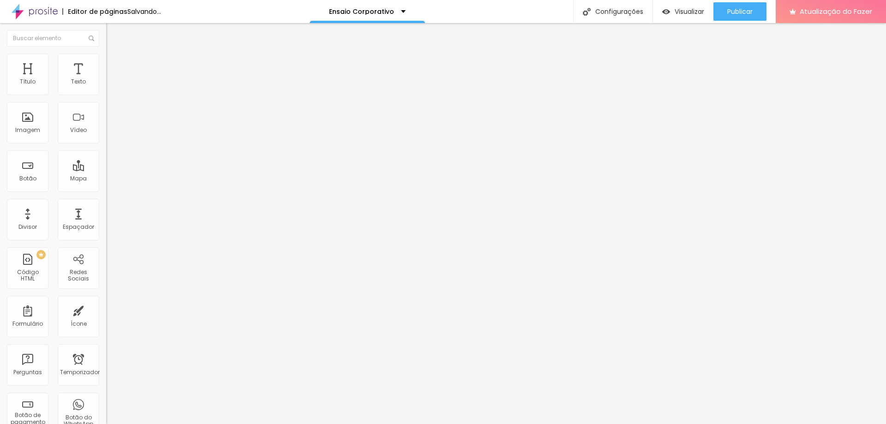
type input "40"
type input "42"
type input "44"
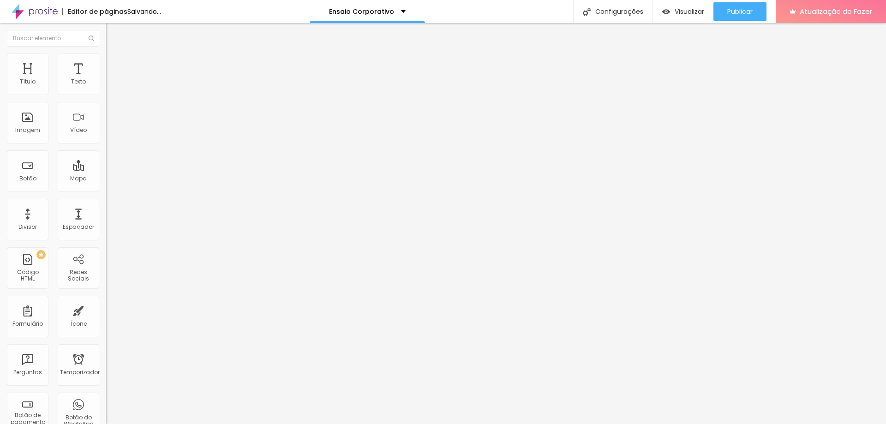
type input "44"
type input "48"
type input "50"
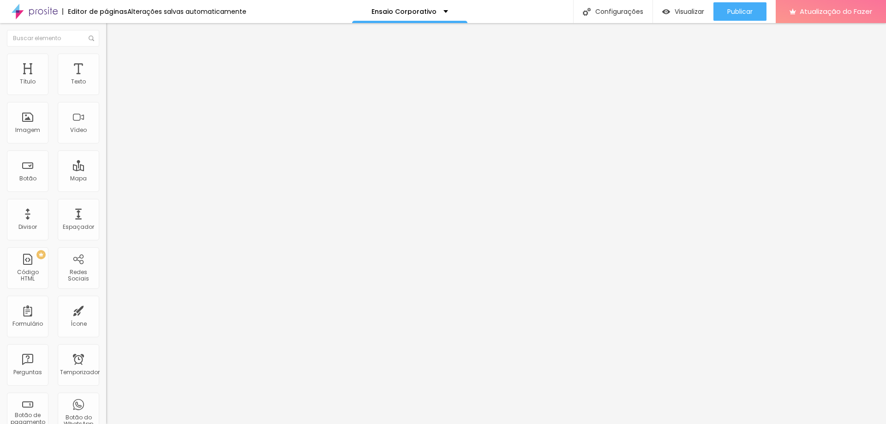
drag, startPoint x: 27, startPoint y: 89, endPoint x: 50, endPoint y: 95, distance: 23.4
type input "50"
click at [106, 179] on input "range" at bounding box center [136, 182] width 60 height 7
click at [114, 64] on font "Estilo" at bounding box center [121, 60] width 14 height 8
click at [106, 63] on li "Avançado" at bounding box center [159, 67] width 106 height 9
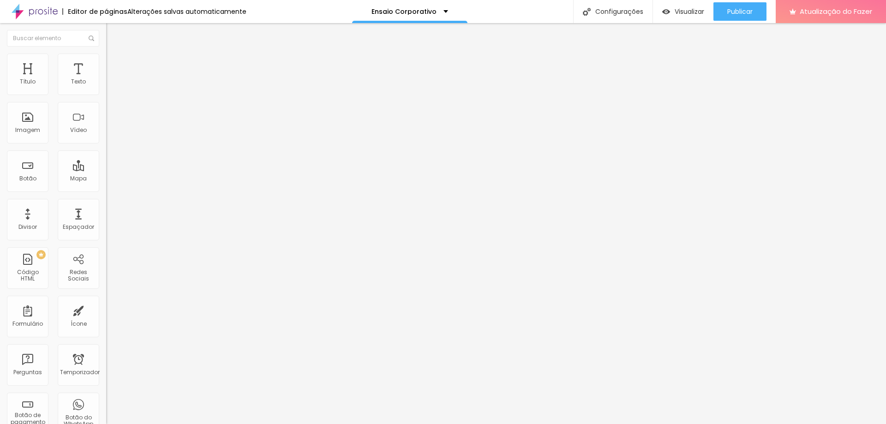
type input "0"
drag, startPoint x: 15, startPoint y: 91, endPoint x: 0, endPoint y: 91, distance: 14.8
type input "0"
click at [106, 179] on input "range" at bounding box center [136, 182] width 60 height 7
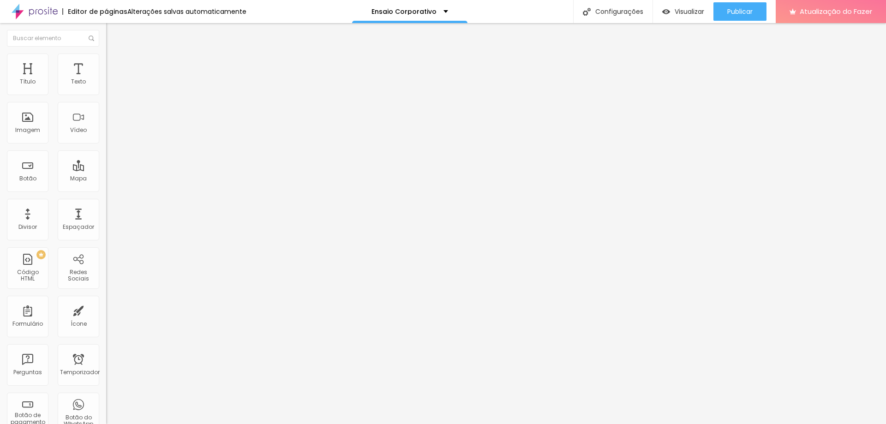
type input "0"
drag, startPoint x: 30, startPoint y: 110, endPoint x: 0, endPoint y: 109, distance: 30.0
type input "0"
click at [106, 310] on input "range" at bounding box center [136, 313] width 60 height 7
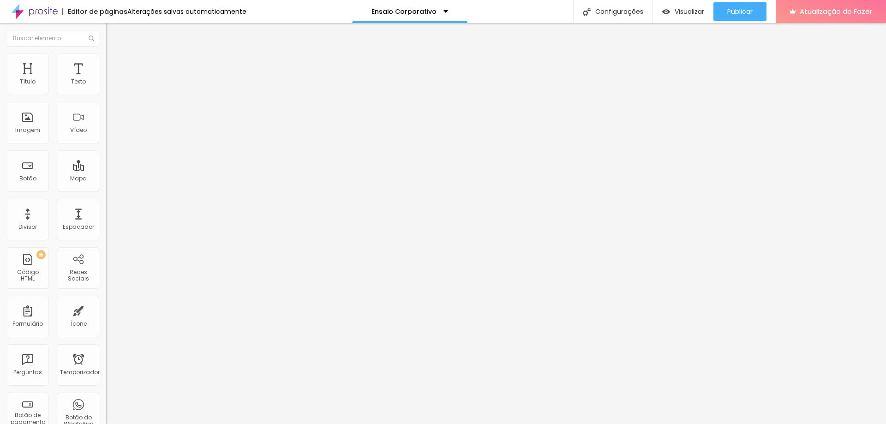
click at [114, 62] on font "Estilo" at bounding box center [121, 60] width 14 height 8
click at [106, 53] on img at bounding box center [110, 48] width 8 height 8
click at [719, 11] on button "Publicar" at bounding box center [739, 11] width 53 height 18
click at [106, 56] on ul "Conteúdo Estilo Avançado" at bounding box center [159, 58] width 106 height 28
click at [106, 56] on img at bounding box center [110, 58] width 8 height 8
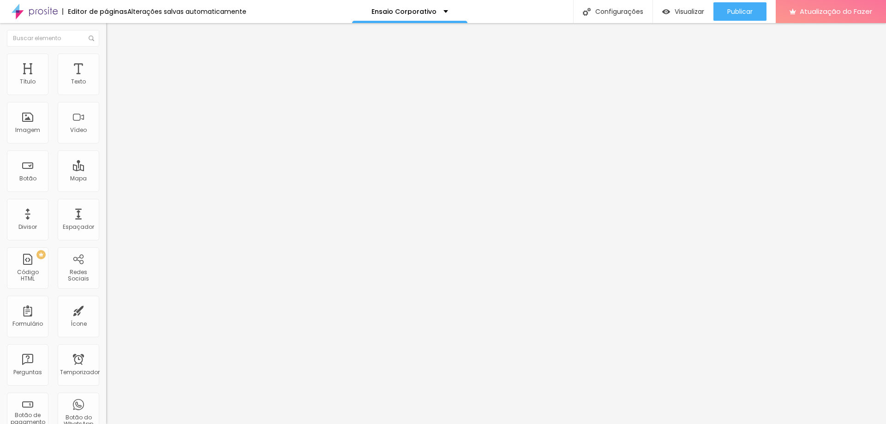
type input "65"
type input "70"
type input "75"
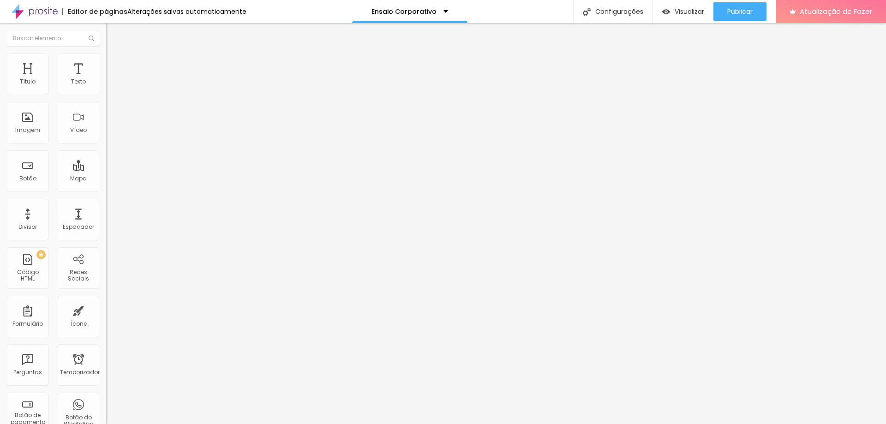
type input "75"
type input "80"
type input "85"
drag, startPoint x: 64, startPoint y: 98, endPoint x: 79, endPoint y: 99, distance: 15.3
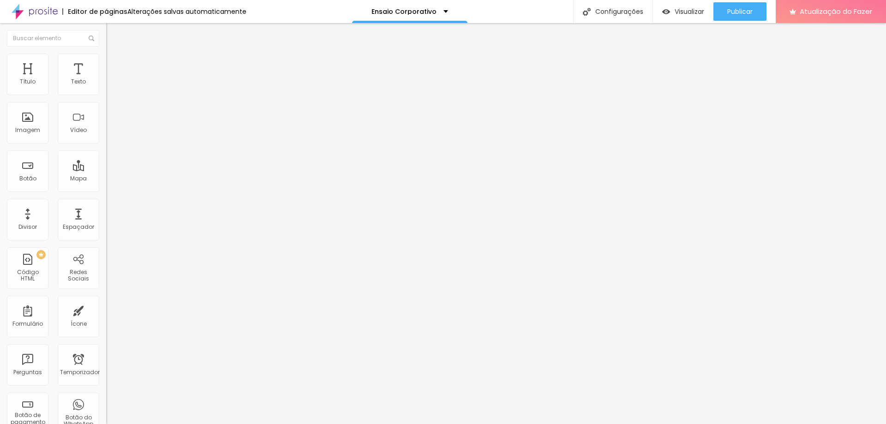
click at [106, 95] on input "range" at bounding box center [136, 90] width 60 height 7
click at [106, 53] on img at bounding box center [110, 48] width 8 height 8
click at [106, 131] on img at bounding box center [109, 128] width 6 height 6
click at [114, 62] on font "Estilo" at bounding box center [121, 60] width 14 height 8
drag, startPoint x: 78, startPoint y: 101, endPoint x: 178, endPoint y: 106, distance: 100.2
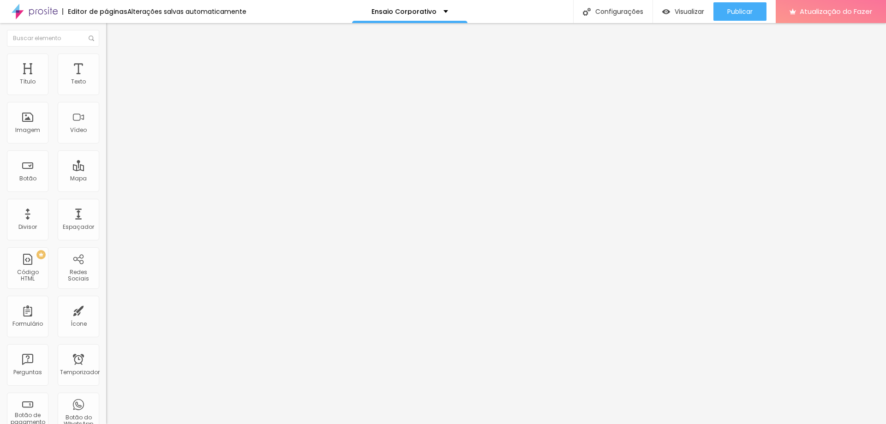
click at [166, 95] on input "range" at bounding box center [136, 90] width 60 height 7
click at [106, 54] on li "Conteúdo" at bounding box center [159, 48] width 106 height 9
click at [106, 124] on img at bounding box center [109, 121] width 6 height 6
click at [106, 63] on img at bounding box center [110, 67] width 8 height 8
click at [106, 54] on img at bounding box center [110, 58] width 8 height 8
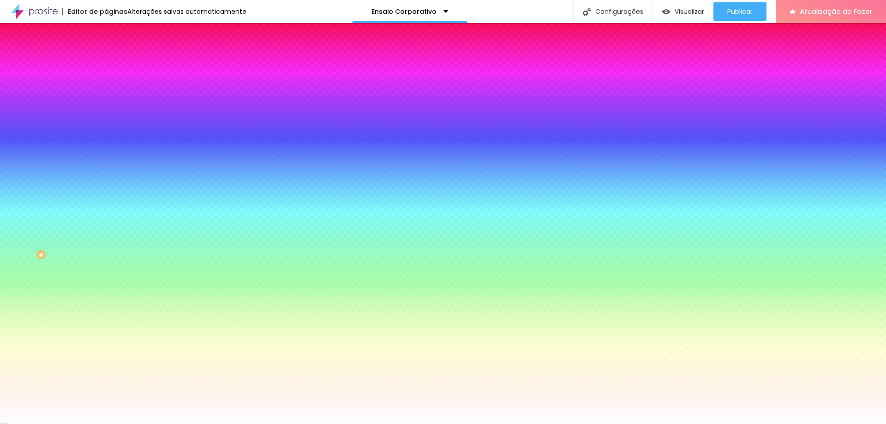
click at [106, 63] on li "Avançado" at bounding box center [159, 67] width 106 height 9
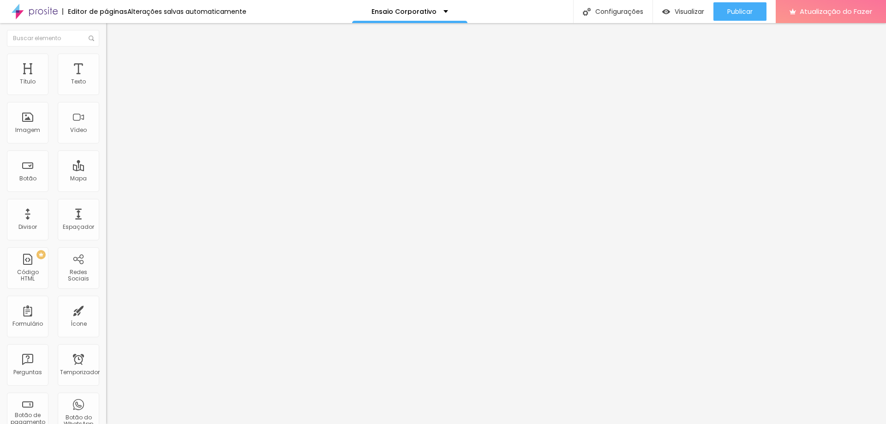
drag, startPoint x: 45, startPoint y: 86, endPoint x: 35, endPoint y: 90, distance: 10.8
click at [106, 179] on div at bounding box center [159, 183] width 106 height 8
drag, startPoint x: 36, startPoint y: 90, endPoint x: 0, endPoint y: 79, distance: 37.5
click at [106, 179] on input "range" at bounding box center [136, 182] width 60 height 7
drag, startPoint x: 19, startPoint y: 108, endPoint x: 0, endPoint y: 109, distance: 18.9
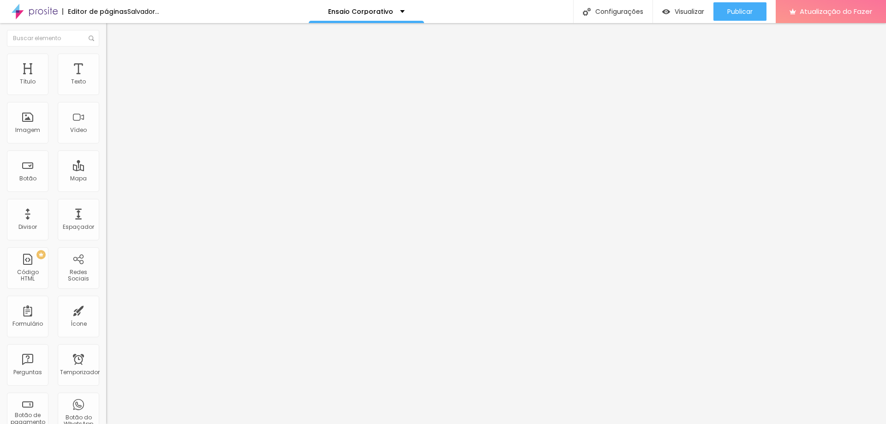
click at [106, 310] on input "range" at bounding box center [136, 313] width 60 height 7
click at [106, 54] on li "Estilo" at bounding box center [159, 58] width 106 height 9
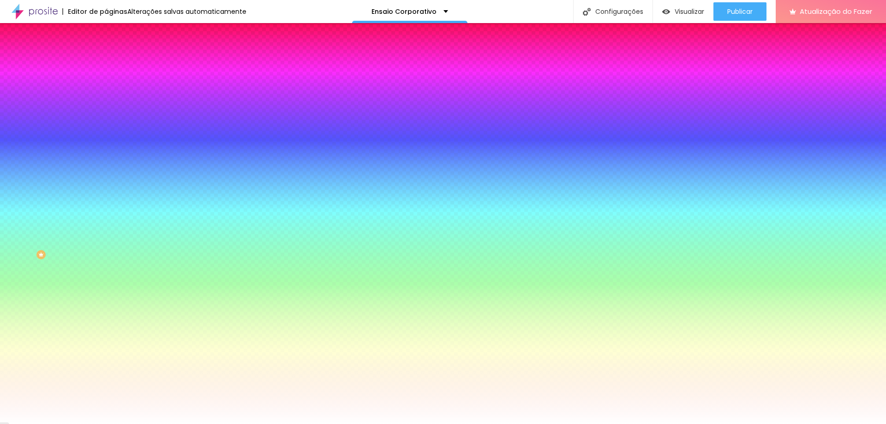
click at [106, 49] on li "Conteúdo" at bounding box center [159, 48] width 106 height 9
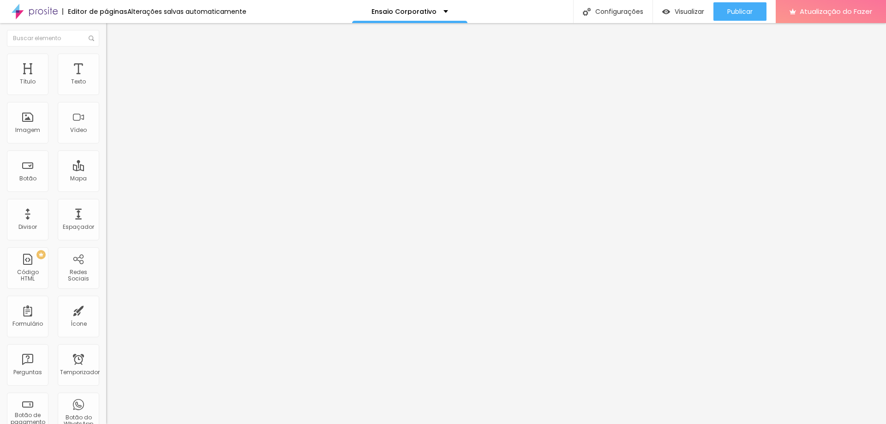
click at [106, 84] on font "Completo" at bounding box center [120, 80] width 28 height 8
click at [106, 144] on font "1:1 Quadrado" at bounding box center [124, 141] width 36 height 8
click at [106, 54] on img at bounding box center [110, 58] width 8 height 8
click at [106, 63] on li "Avançado" at bounding box center [159, 67] width 106 height 9
click at [733, 14] on font "Publicar" at bounding box center [739, 11] width 25 height 9
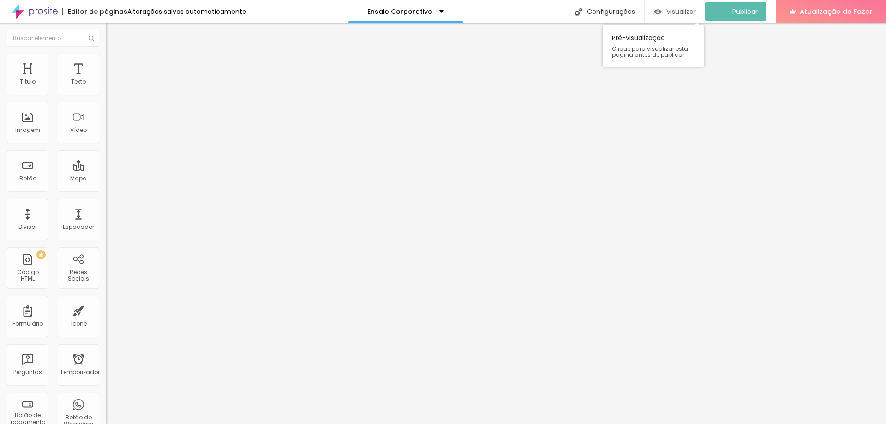
click at [680, 4] on div "Visualizar" at bounding box center [675, 11] width 42 height 18
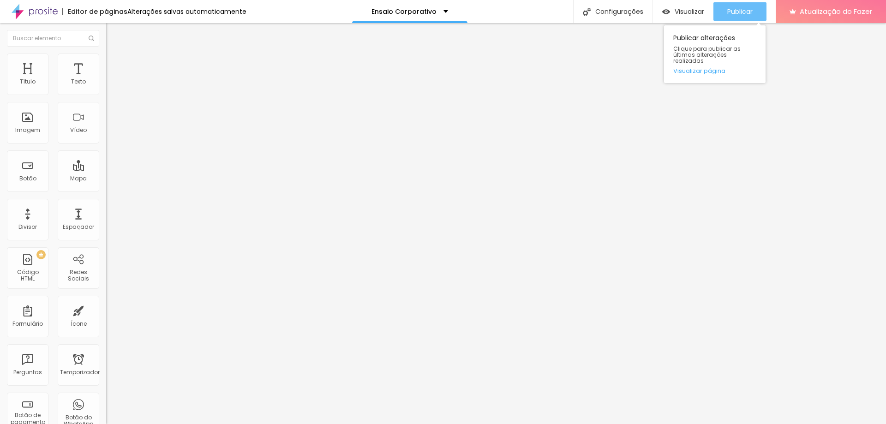
click at [738, 10] on font "Publicar" at bounding box center [739, 11] width 25 height 9
click at [726, 12] on button "Publicar" at bounding box center [739, 11] width 53 height 18
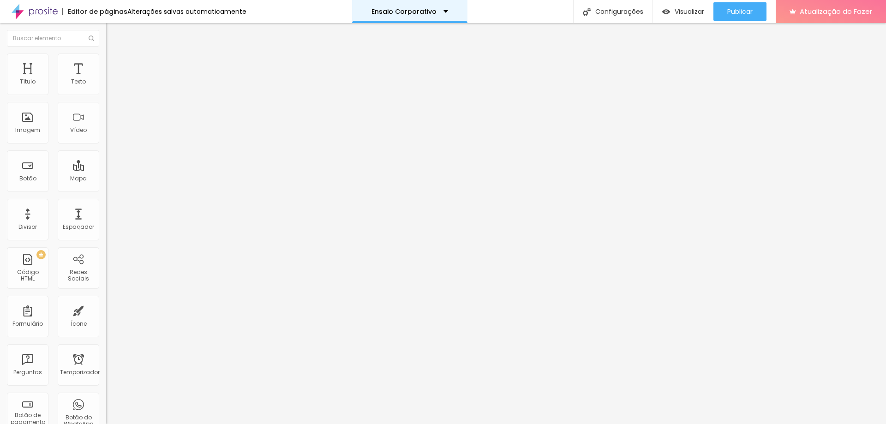
click at [394, 8] on div "Ensaio Corporativo" at bounding box center [409, 11] width 115 height 23
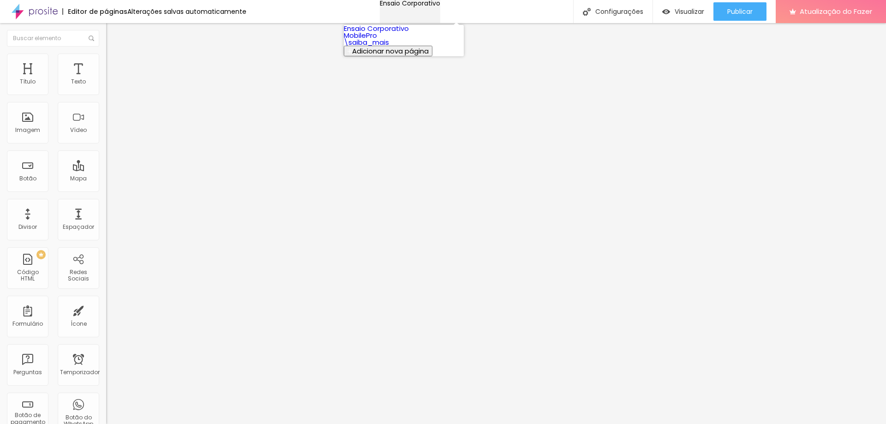
click at [394, 6] on div "Ensaio Corporativo" at bounding box center [410, 3] width 60 height 6
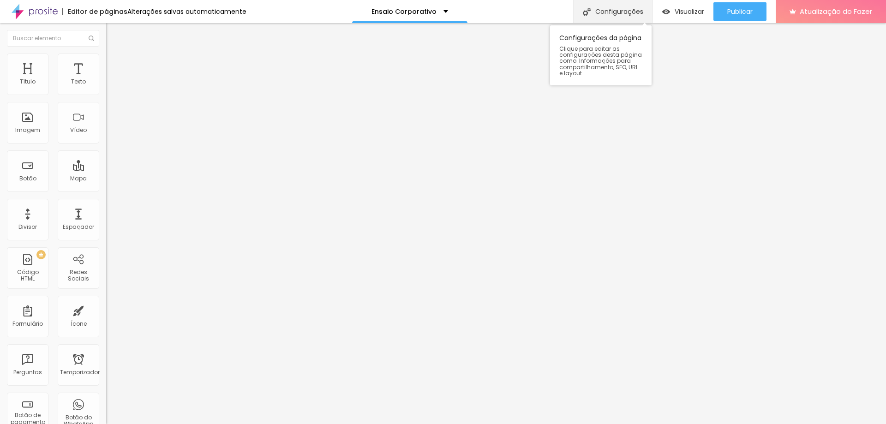
click at [601, 10] on font "Configurações" at bounding box center [619, 11] width 48 height 9
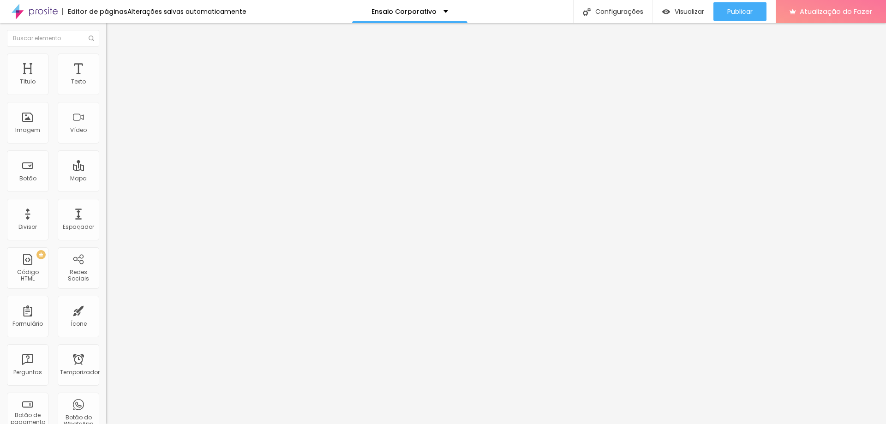
drag, startPoint x: 161, startPoint y: 226, endPoint x: 189, endPoint y: 233, distance: 28.6
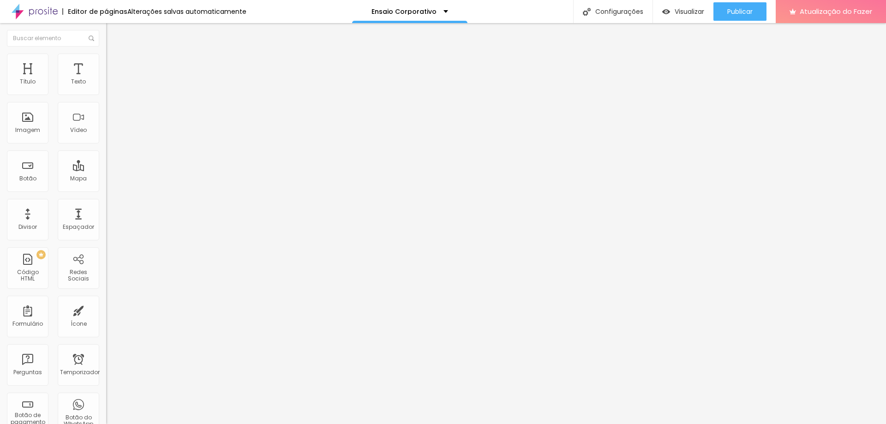
scroll to position [16, 0]
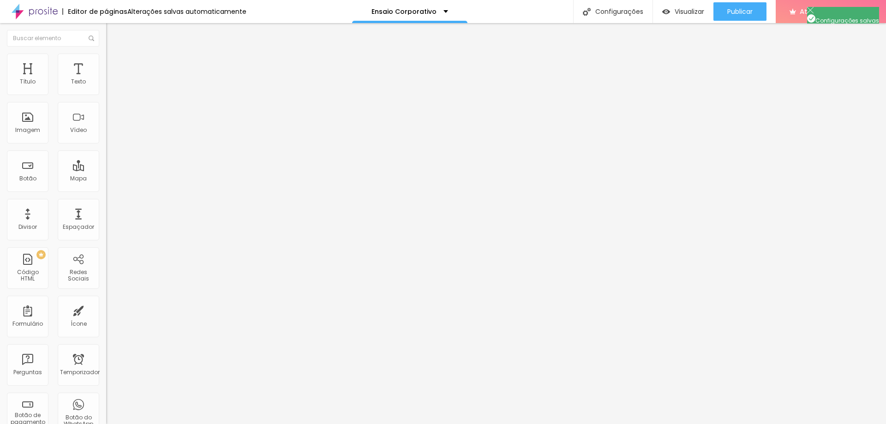
click at [106, 57] on li "Avançado" at bounding box center [159, 58] width 106 height 9
click at [106, 53] on img at bounding box center [110, 48] width 8 height 8
click at [114, 64] on font "Estilo" at bounding box center [121, 60] width 14 height 8
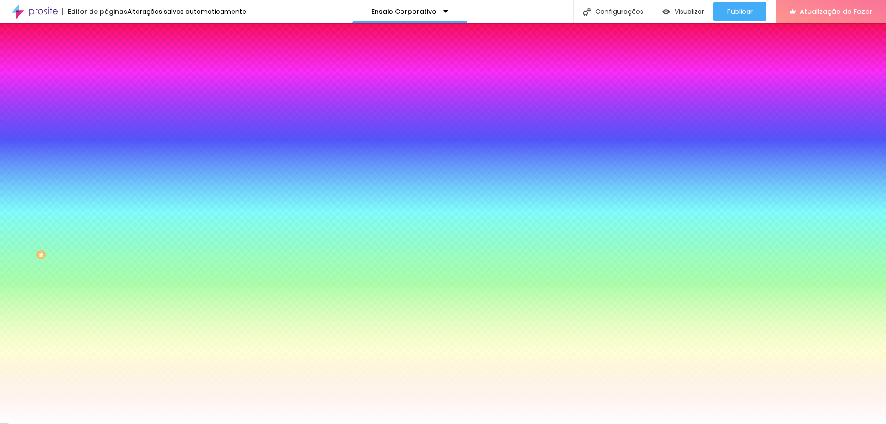
click at [106, 88] on div at bounding box center [159, 88] width 106 height 0
click at [81, 152] on div at bounding box center [443, 212] width 886 height 424
type input "#0F4808"
click at [69, 155] on div at bounding box center [443, 212] width 886 height 424
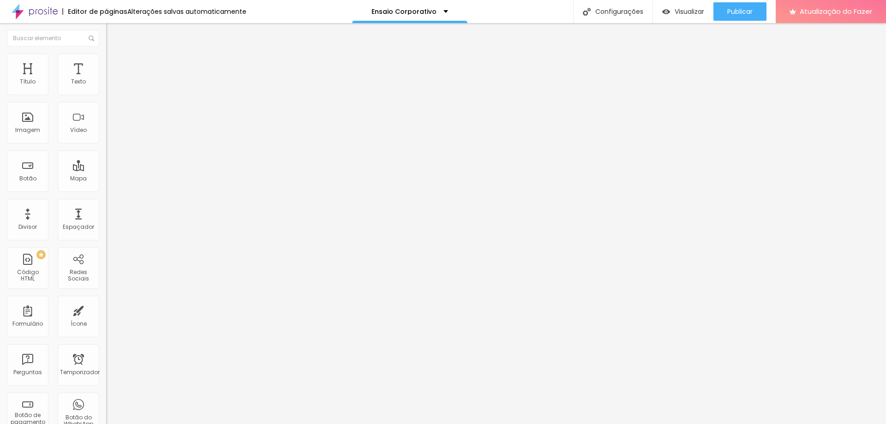
click at [106, 60] on li "Estilo" at bounding box center [159, 58] width 106 height 9
click at [106, 295] on span "Verde claro" at bounding box center [122, 299] width 32 height 8
click at [106, 63] on li "Avançado" at bounding box center [159, 67] width 106 height 9
click at [114, 63] on font "Estilo" at bounding box center [121, 60] width 14 height 8
click at [106, 53] on img at bounding box center [110, 48] width 8 height 8
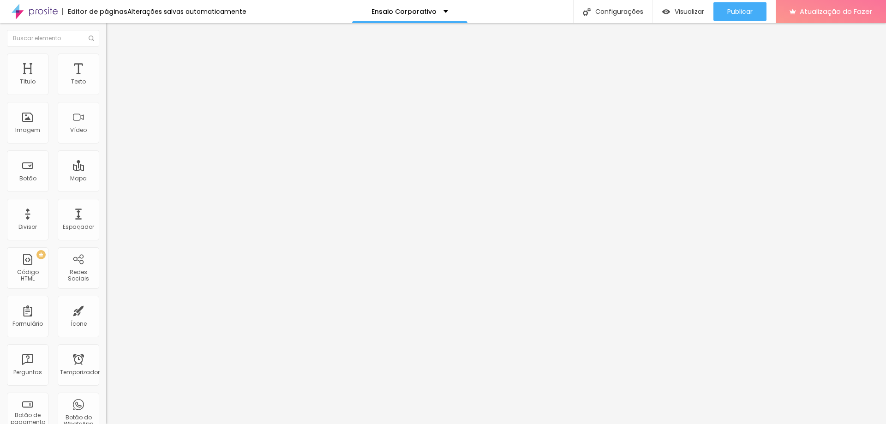
click at [106, 61] on li "Estilo" at bounding box center [159, 58] width 106 height 9
click at [106, 63] on li "Avançado" at bounding box center [159, 67] width 106 height 9
click at [106, 47] on ul "Conteúdo Estilo Avançado" at bounding box center [159, 58] width 106 height 28
drag, startPoint x: 53, startPoint y: 57, endPoint x: 56, endPoint y: 64, distance: 8.1
click at [106, 57] on img at bounding box center [110, 58] width 8 height 8
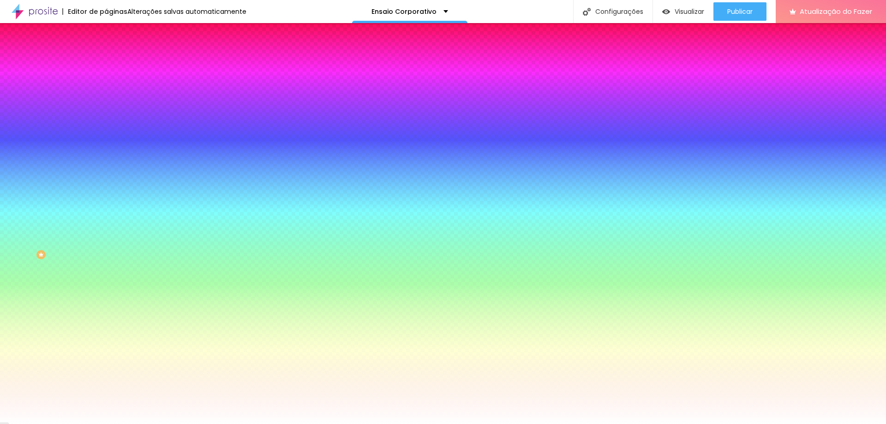
click at [106, 94] on input "#0E4607" at bounding box center [161, 92] width 111 height 9
click at [106, 88] on div at bounding box center [159, 88] width 106 height 0
click at [110, 85] on icon "button" at bounding box center [113, 82] width 6 height 6
click at [106, 88] on div at bounding box center [159, 88] width 106 height 0
click at [106, 94] on input "#0E4607" at bounding box center [161, 92] width 111 height 9
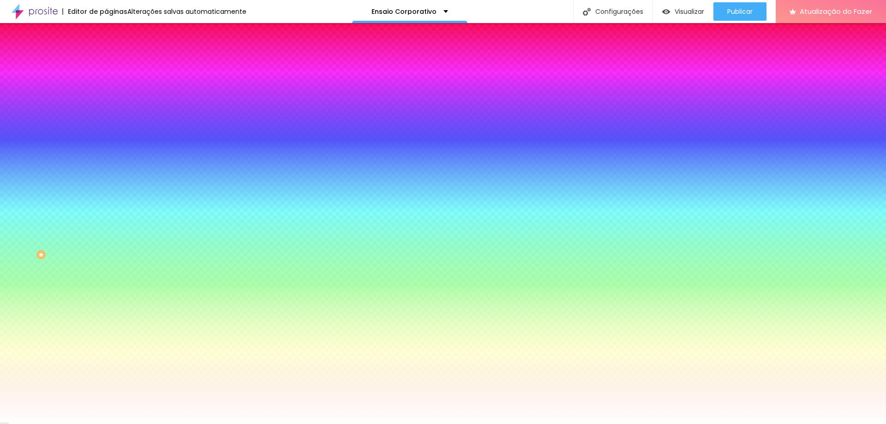
drag, startPoint x: 95, startPoint y: 94, endPoint x: 70, endPoint y: 94, distance: 25.4
click at [106, 94] on div "#0E4607" at bounding box center [159, 92] width 106 height 9
type input "#"
click at [106, 88] on button "Voltar ao padrão" at bounding box center [137, 83] width 63 height 11
click at [106, 314] on div at bounding box center [159, 314] width 106 height 0
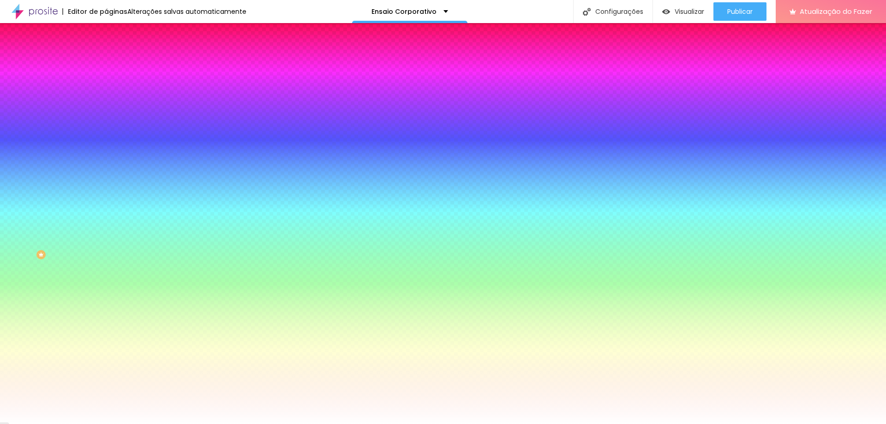
click at [84, 260] on div at bounding box center [443, 212] width 886 height 424
type input "#6EFF00"
drag, startPoint x: 68, startPoint y: 221, endPoint x: 77, endPoint y: 201, distance: 22.7
click at [106, 298] on div "Cor de fundo Voltar ao padrão #6EFF00" at bounding box center [159, 310] width 106 height 25
click at [106, 303] on button "Voltar ao padrão" at bounding box center [137, 308] width 63 height 11
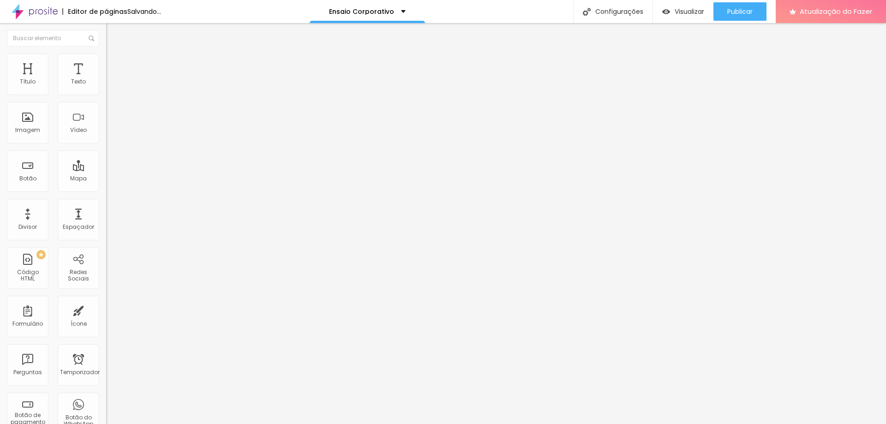
click at [106, 59] on li "Estilo" at bounding box center [159, 58] width 106 height 9
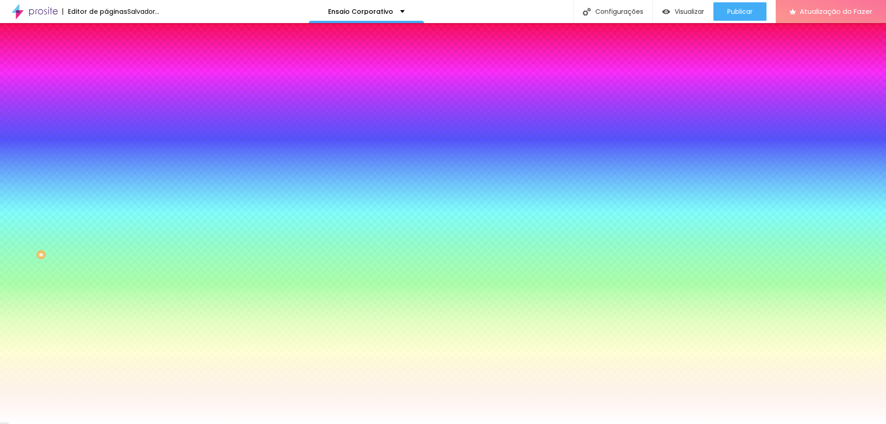
click at [106, 88] on div at bounding box center [159, 88] width 106 height 0
click at [84, 153] on div at bounding box center [443, 212] width 886 height 424
drag, startPoint x: 37, startPoint y: 124, endPoint x: 36, endPoint y: 95, distance: 28.2
click at [106, 95] on div "Cor de fundo Voltar ao padrão #BDFFA1" at bounding box center [159, 84] width 106 height 25
click at [106, 88] on div at bounding box center [159, 88] width 106 height 0
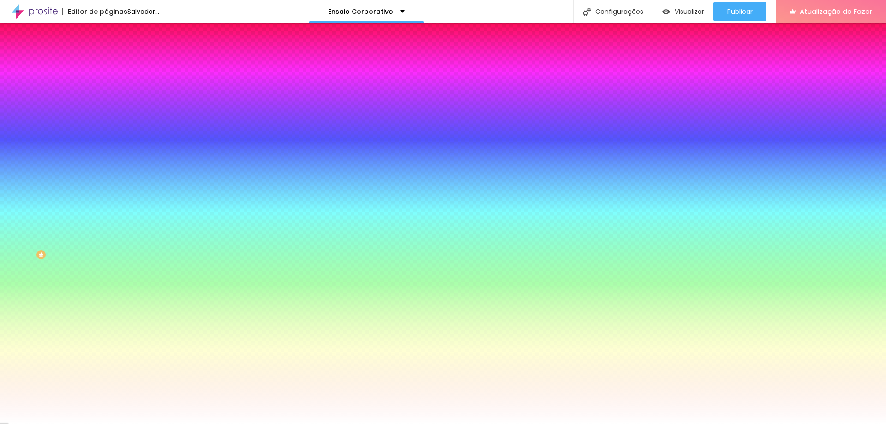
drag, startPoint x: 69, startPoint y: 113, endPoint x: 71, endPoint y: 121, distance: 8.5
click at [71, 121] on div at bounding box center [443, 212] width 886 height 424
click at [2, 286] on div at bounding box center [1, 288] width 2 height 4
type input "#50F34A"
drag, startPoint x: 67, startPoint y: 124, endPoint x: 56, endPoint y: 108, distance: 19.3
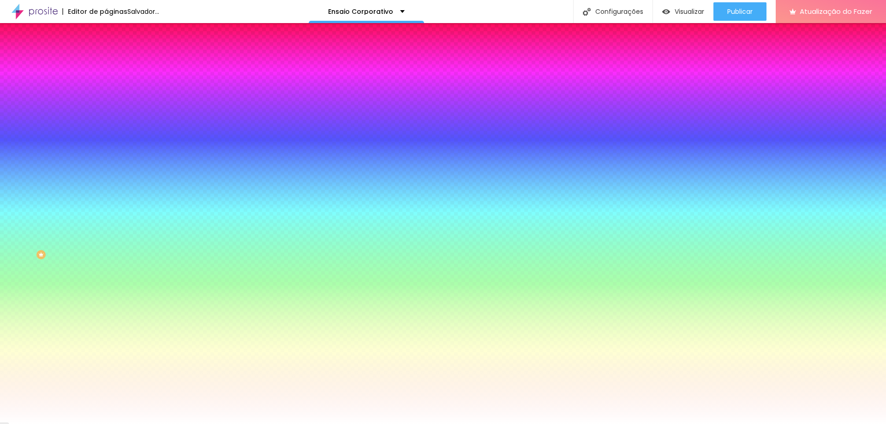
click at [56, 108] on div at bounding box center [443, 212] width 886 height 424
click at [111, 366] on icon "button" at bounding box center [113, 368] width 4 height 4
click at [71, 423] on div at bounding box center [443, 424] width 886 height 0
click at [106, 116] on button "button" at bounding box center [112, 118] width 13 height 10
click at [64, 423] on div at bounding box center [443, 424] width 886 height 0
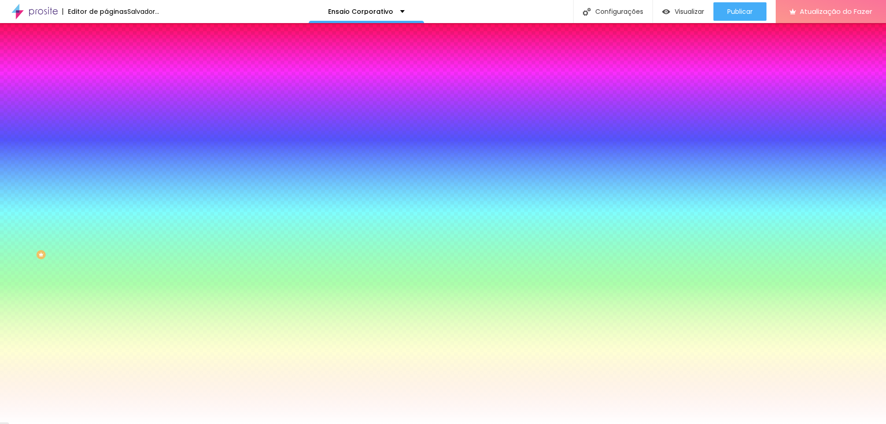
click at [106, 88] on button "Voltar ao padrão" at bounding box center [137, 83] width 63 height 11
click at [112, 85] on icon "button" at bounding box center [114, 82] width 4 height 6
click at [106, 92] on input "#50F34A" at bounding box center [161, 92] width 111 height 9
click at [110, 85] on icon "button" at bounding box center [113, 82] width 6 height 6
click at [106, 88] on button "Voltar ao padrão" at bounding box center [137, 83] width 63 height 11
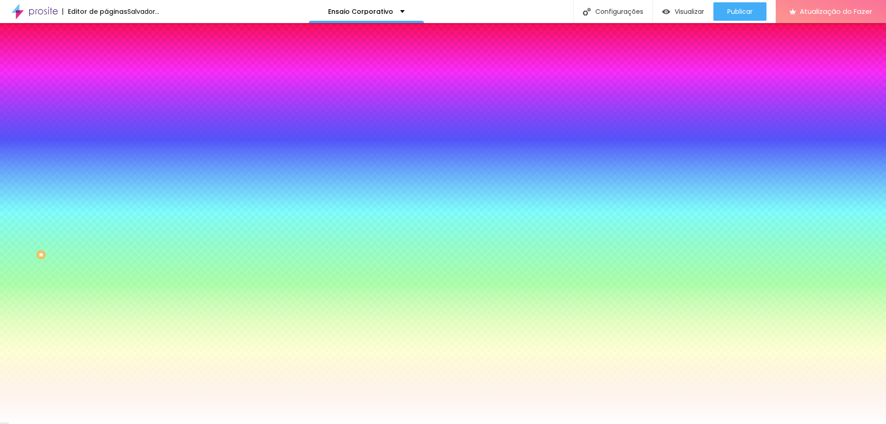
click at [106, 94] on input "#50F34A" at bounding box center [161, 92] width 111 height 9
click at [106, 88] on div at bounding box center [159, 88] width 106 height 0
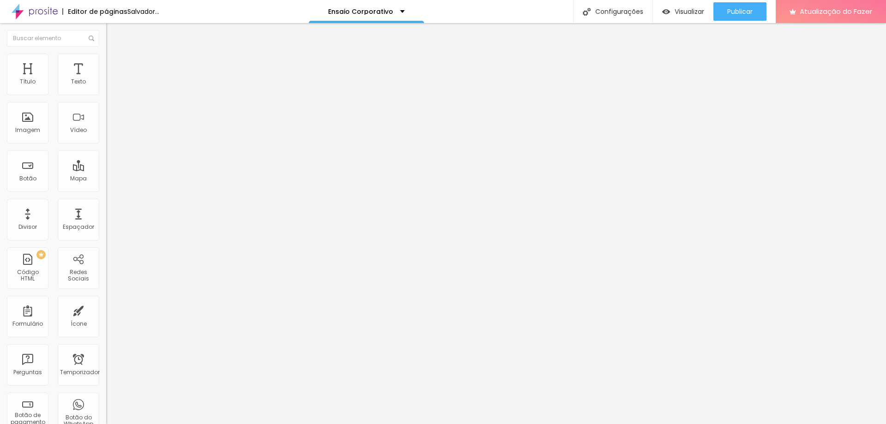
click at [106, 58] on li "Estilo" at bounding box center [159, 58] width 106 height 9
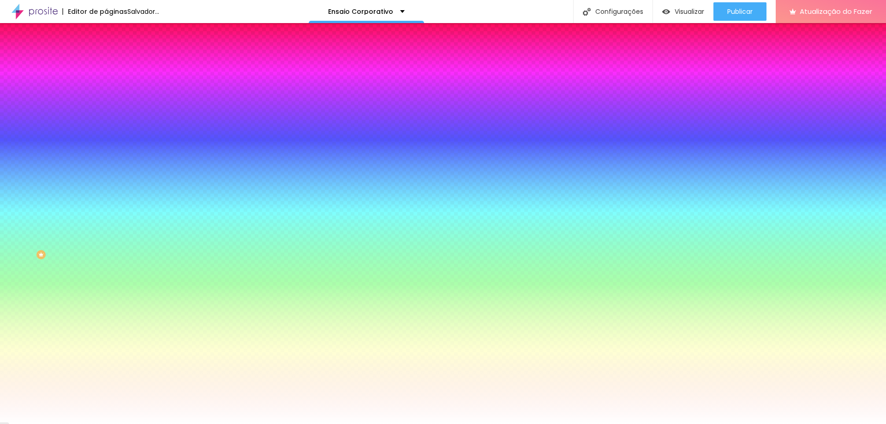
click at [106, 88] on div at bounding box center [159, 88] width 106 height 0
click at [106, 88] on input "#FFFFFF" at bounding box center [161, 92] width 111 height 9
drag, startPoint x: 76, startPoint y: 89, endPoint x: 105, endPoint y: 90, distance: 28.7
click at [106, 90] on div "Cor de fundo Voltar ao padrão #FFFFFF Tipografia Voltar ao padrão Borda Voltar …" at bounding box center [159, 223] width 106 height 302
paste input "34CC76"
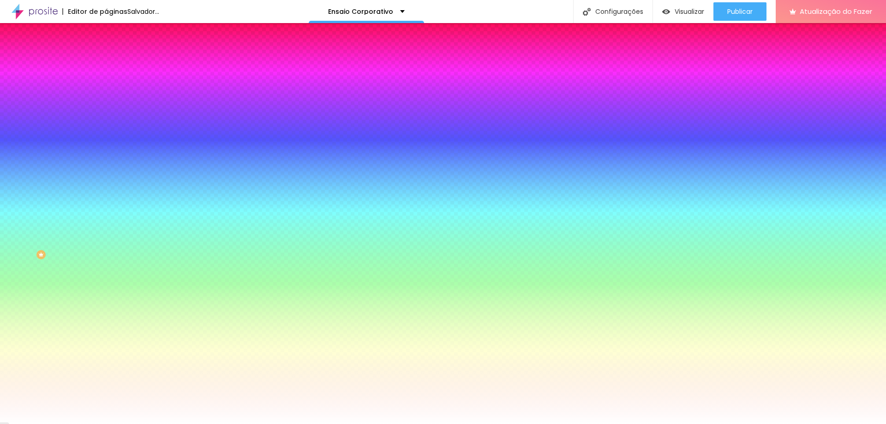
type input "#34CC76"
click at [106, 118] on button "button" at bounding box center [112, 118] width 13 height 10
type input "#FFFFFF"
drag, startPoint x: 161, startPoint y: 244, endPoint x: 114, endPoint y: 220, distance: 52.4
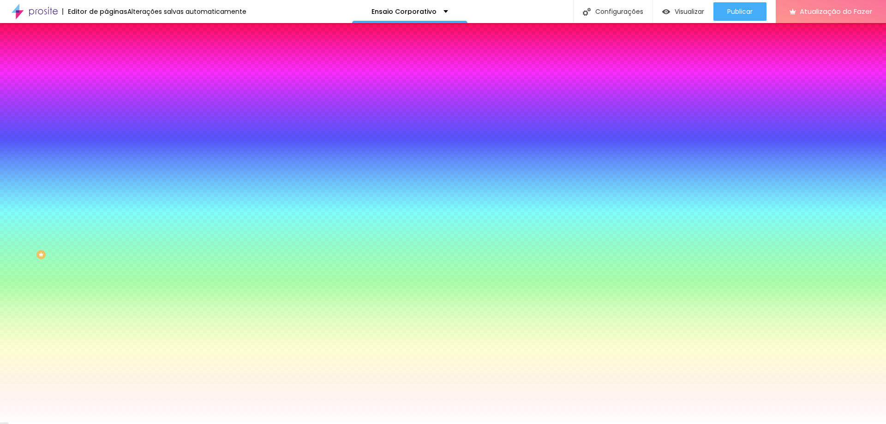
click at [55, 423] on div at bounding box center [443, 424] width 886 height 0
click at [106, 139] on button "button" at bounding box center [112, 144] width 13 height 10
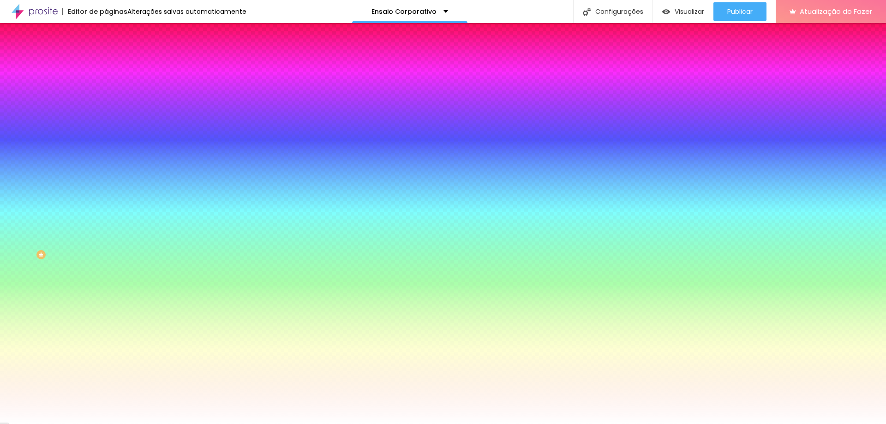
drag, startPoint x: 185, startPoint y: 214, endPoint x: 208, endPoint y: 214, distance: 23.5
paste input "34CC76"
type input "#34CC76"
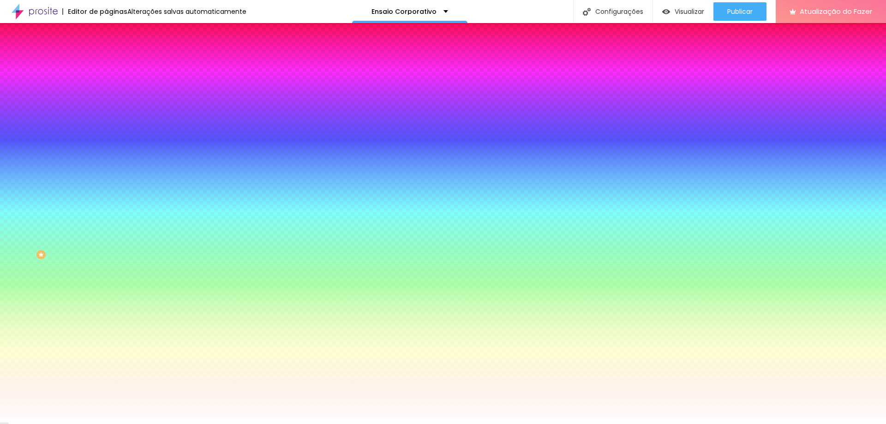
click at [67, 423] on div at bounding box center [443, 424] width 886 height 0
click at [106, 139] on button "button" at bounding box center [112, 144] width 13 height 10
click at [40, 423] on div at bounding box center [443, 424] width 886 height 0
click at [110, 172] on icon "button" at bounding box center [113, 175] width 6 height 6
click at [60, 423] on div at bounding box center [443, 424] width 886 height 0
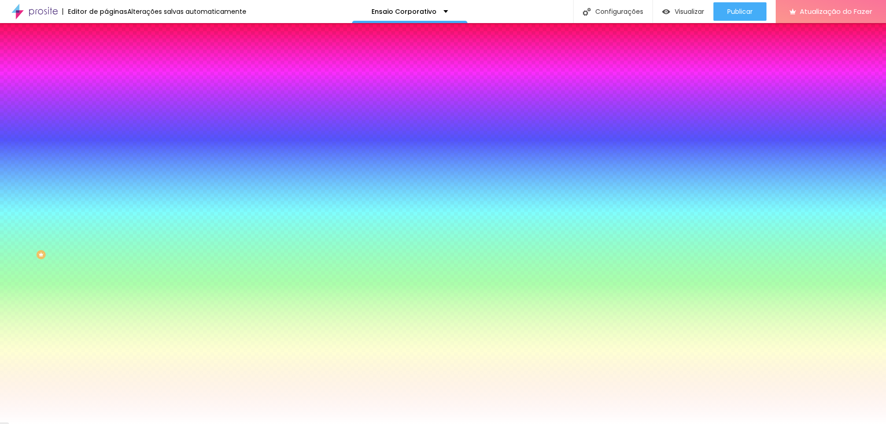
click at [110, 140] on icon "button" at bounding box center [113, 143] width 6 height 6
click at [81, 423] on div at bounding box center [443, 424] width 886 height 0
click at [111, 366] on icon "button" at bounding box center [113, 368] width 4 height 4
drag, startPoint x: 184, startPoint y: 292, endPoint x: 221, endPoint y: 292, distance: 37.8
click at [221, 292] on body "Editor de páginas Alterações [PERSON_NAME] automaticamente Ensaio Corporativo C…" at bounding box center [443, 212] width 886 height 424
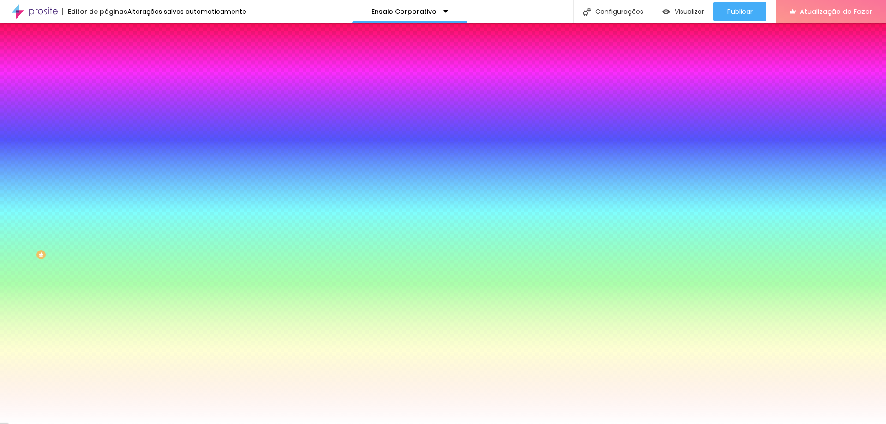
paste input "34CC76"
type input "#34CC76"
click at [97, 423] on div at bounding box center [443, 424] width 886 height 0
click at [106, 335] on div "Editar nulo Conteúdo Estilo Avançado Cor de fundo Voltar ao padrão #34CC76 Tipo…" at bounding box center [159, 223] width 106 height 401
click at [106, 302] on div "Editar nulo Conteúdo Estilo Avançado Cor de fundo Voltar ao padrão #34CC76 Tipo…" at bounding box center [159, 223] width 106 height 401
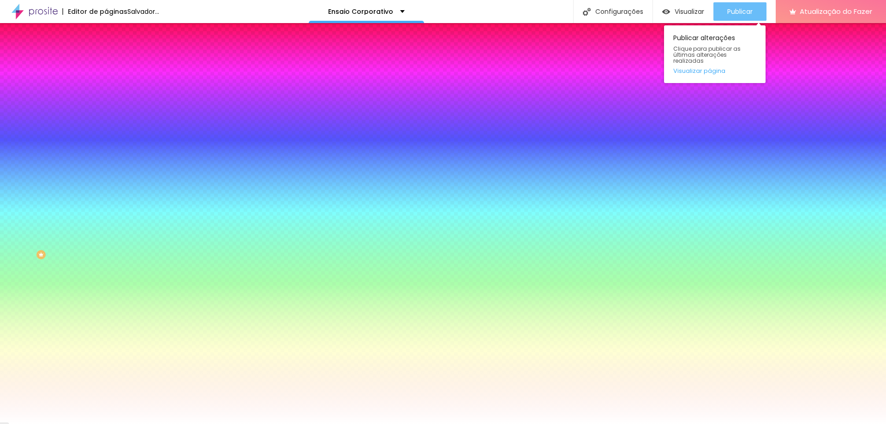
click at [734, 15] on font "Publicar" at bounding box center [739, 11] width 25 height 9
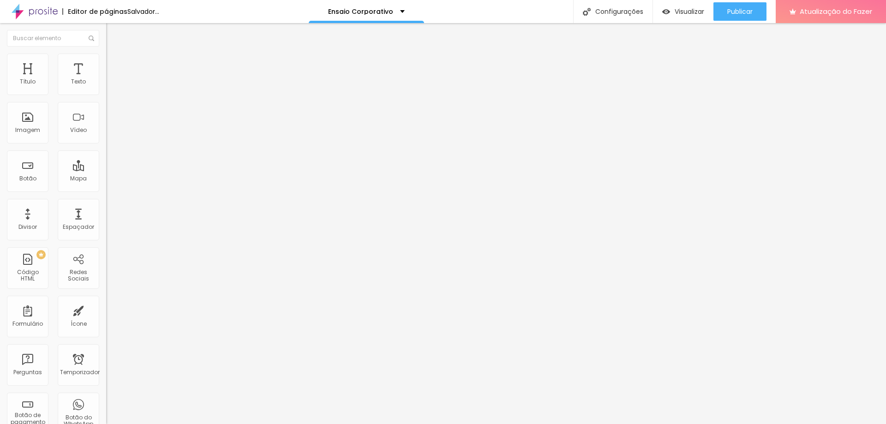
click at [106, 63] on li "Avançado" at bounding box center [159, 67] width 106 height 9
click at [114, 63] on font "Estilo" at bounding box center [121, 60] width 14 height 8
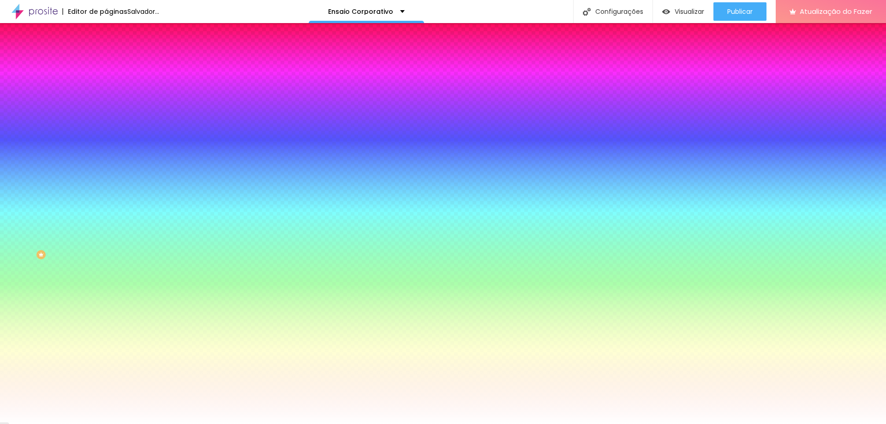
click at [113, 140] on icon "button" at bounding box center [114, 141] width 2 height 2
type input "4"
type input "7"
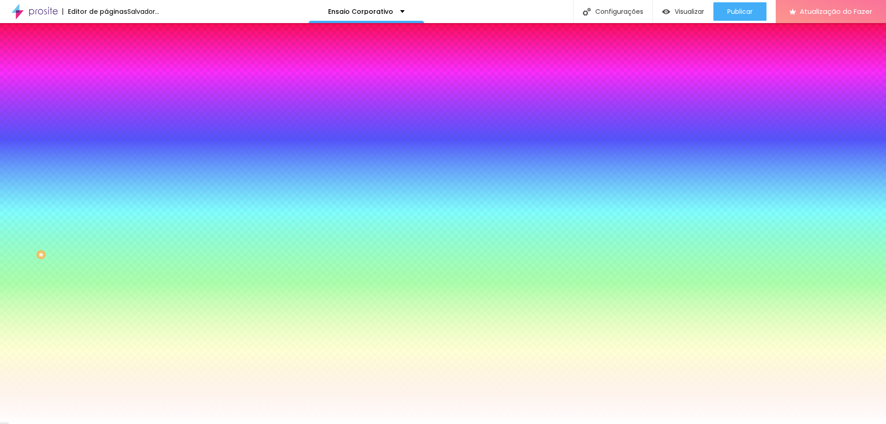
type input "10"
type input "12"
type input "15"
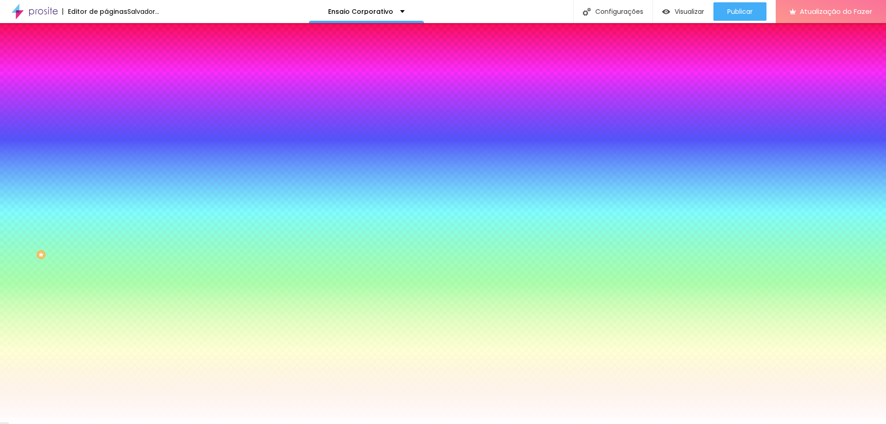
type input "15"
type input "16"
type input "17"
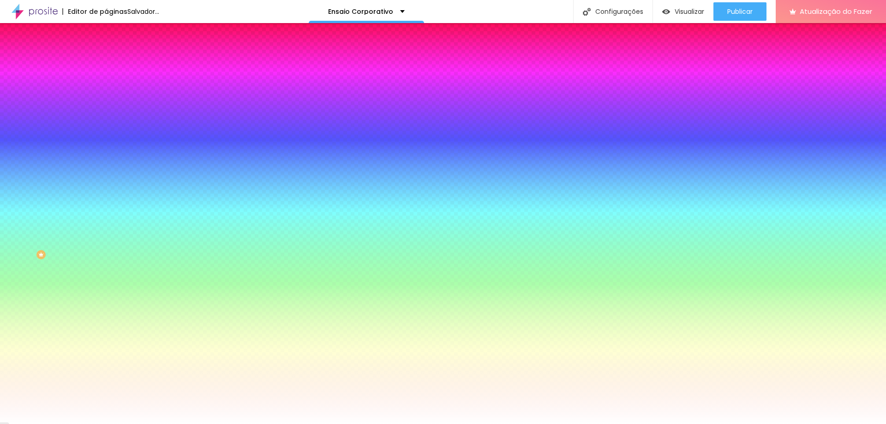
type input "18"
type input "16"
type input "13"
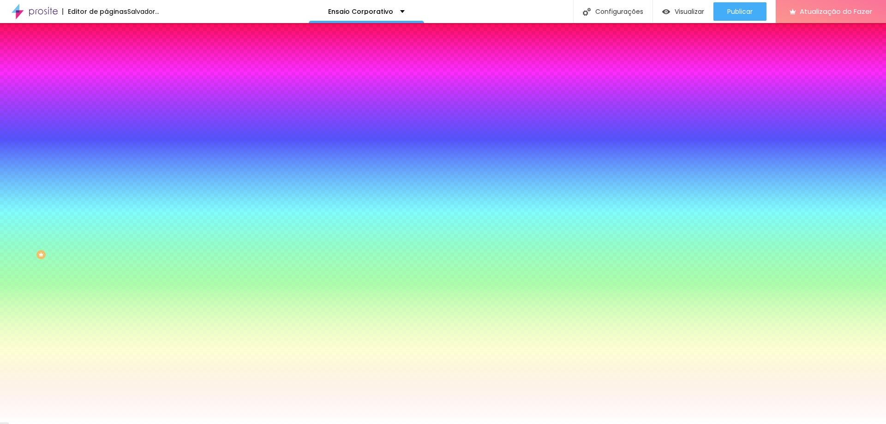
type input "13"
type input "12"
type input "11"
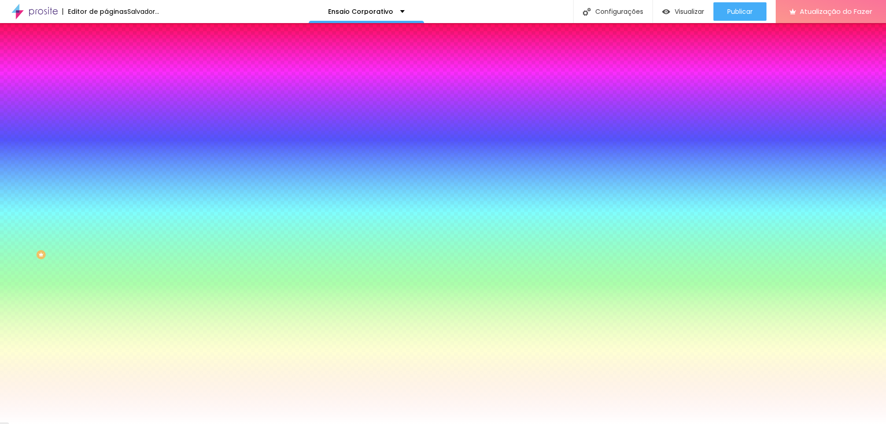
type input "10"
type input "9"
type input "8"
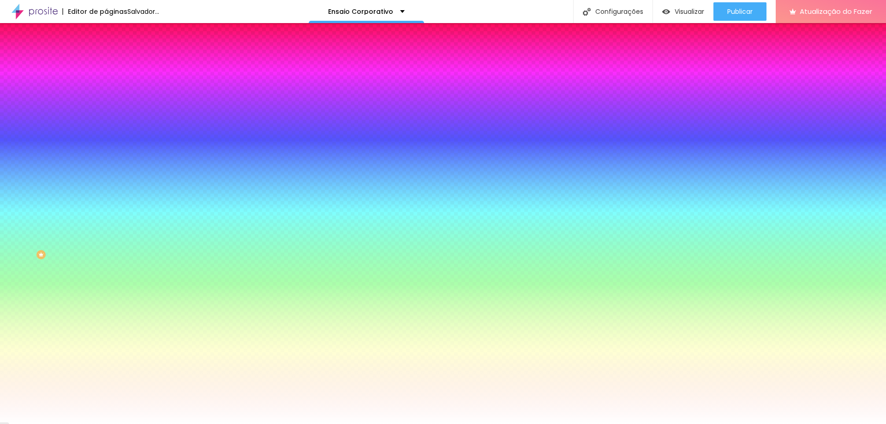
type input "8"
type input "7"
type input "6"
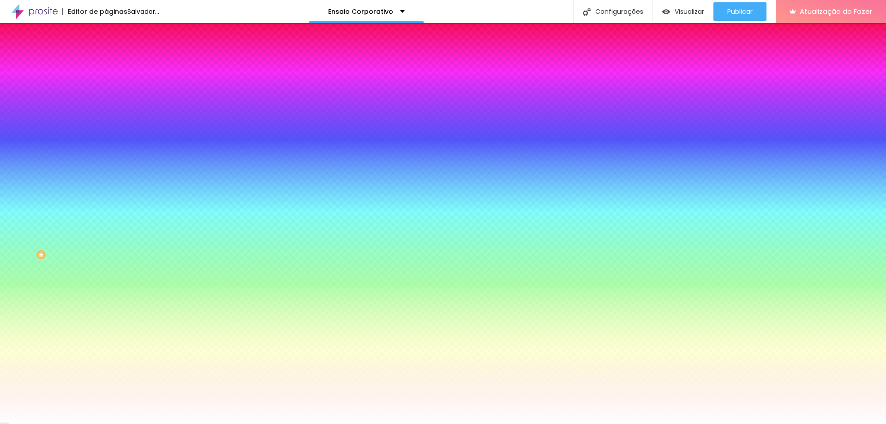
type input "5"
type input "4"
type input "3"
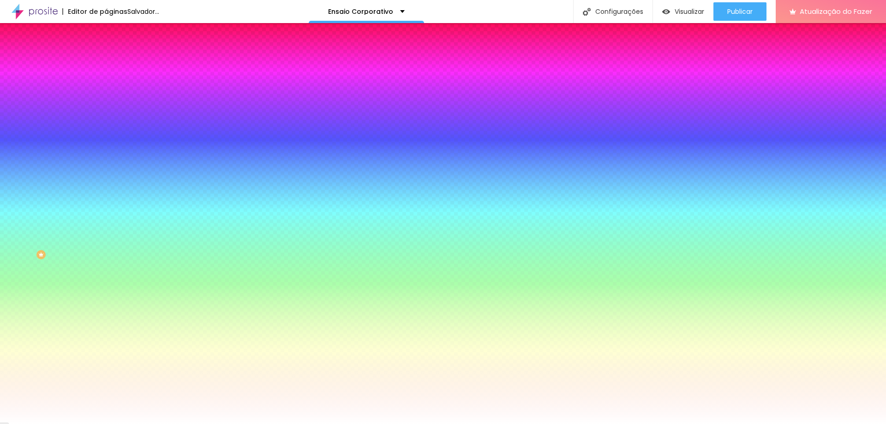
type input "3"
type input "2"
type input "1"
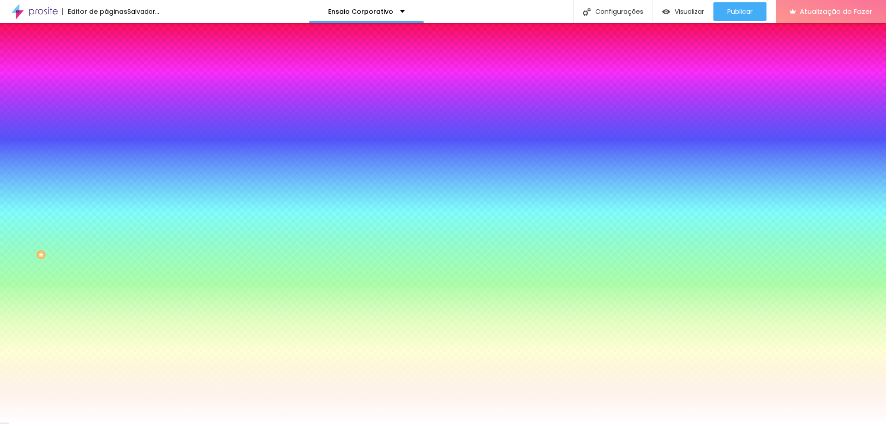
type input "0"
type input "1"
type input "2"
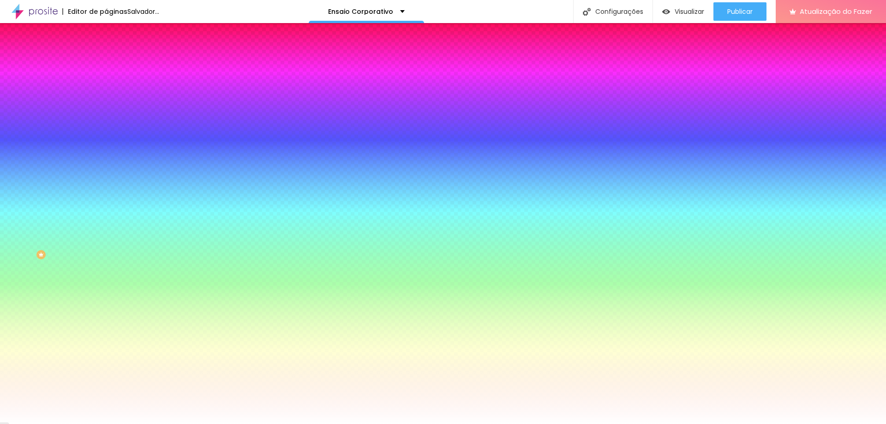
type input "2"
type input "3"
type input "4"
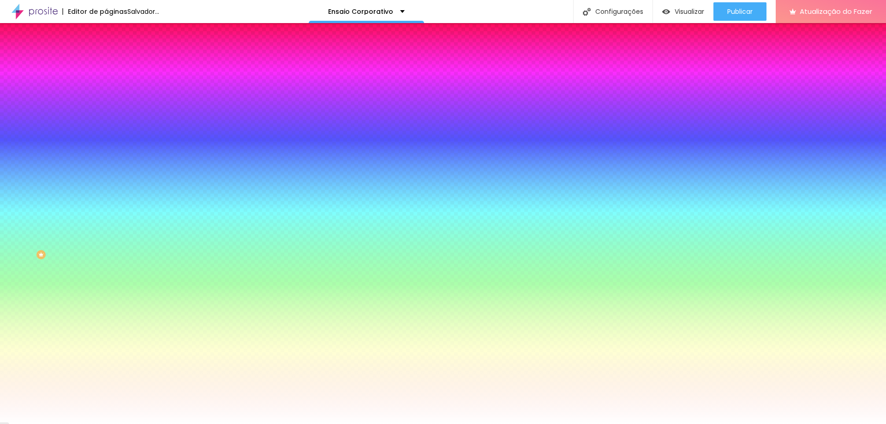
type input "5"
type input "7"
type input "8"
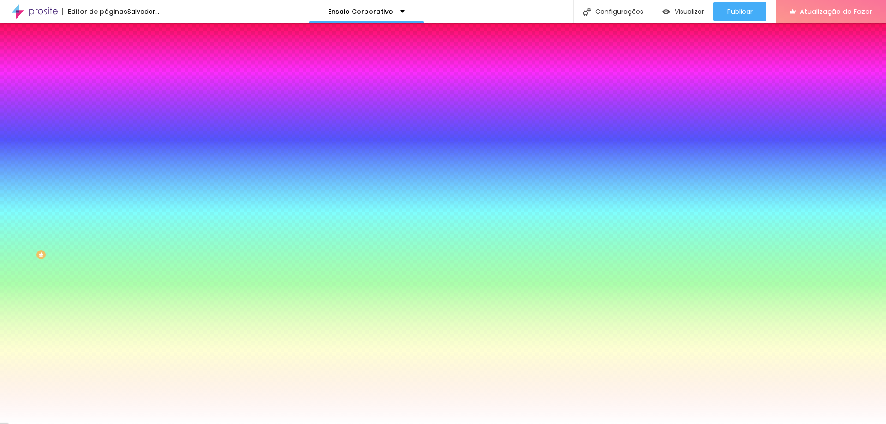
type input "8"
type input "9"
type input "10"
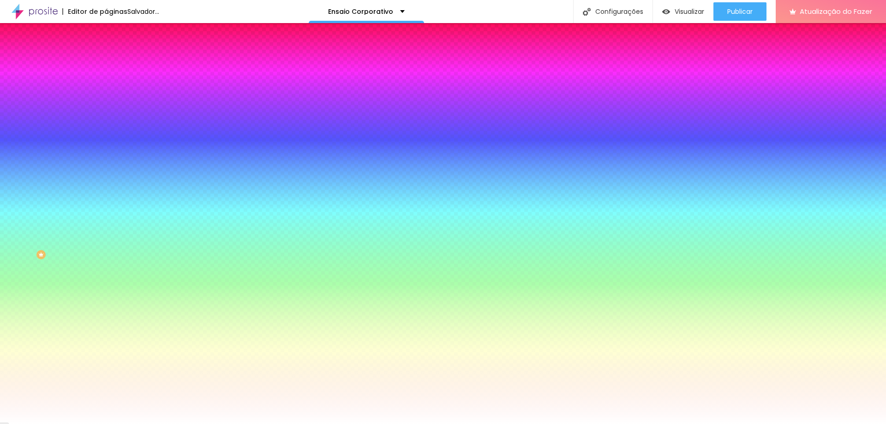
type input "11"
type input "12"
type input "13"
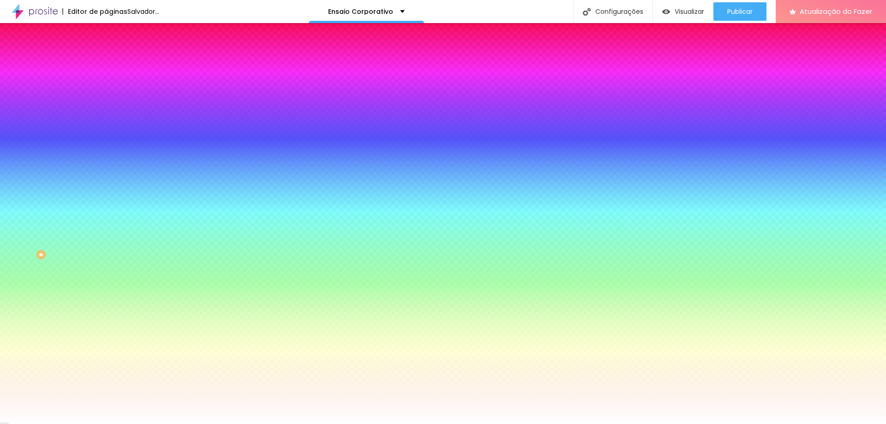
drag, startPoint x: 98, startPoint y: 173, endPoint x: 136, endPoint y: 176, distance: 37.4
type input "12"
type input "1"
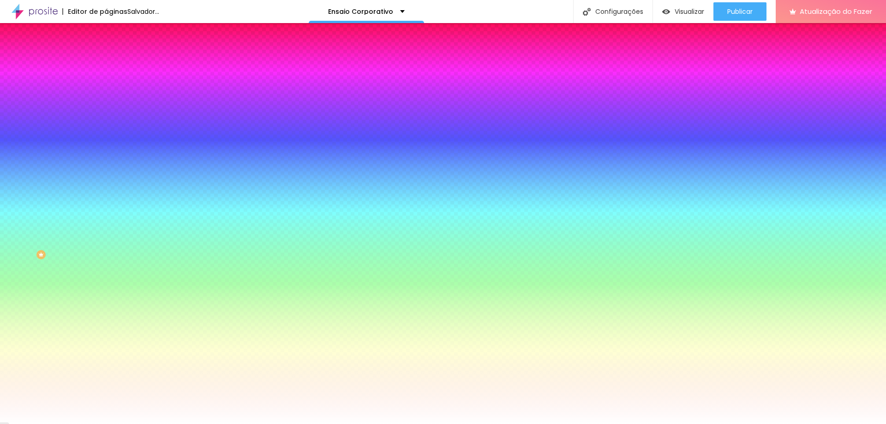
type input "1"
type input "2"
type input "1"
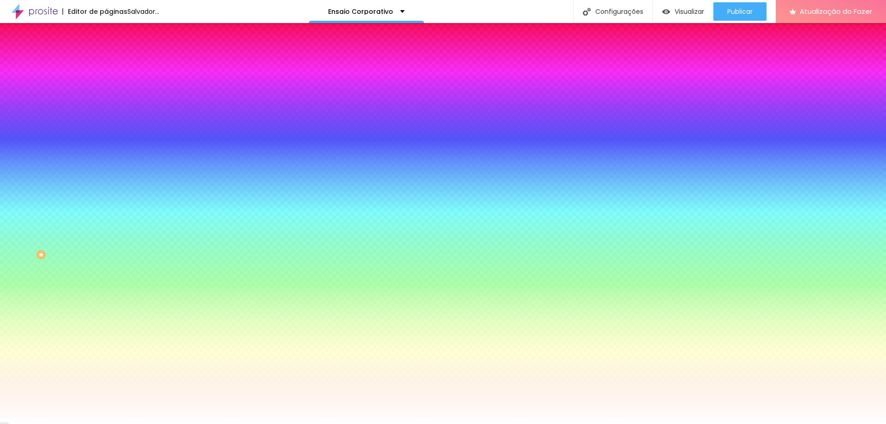
type input "0"
type input "1"
drag, startPoint x: 109, startPoint y: 197, endPoint x: 130, endPoint y: 193, distance: 20.8
type input "1"
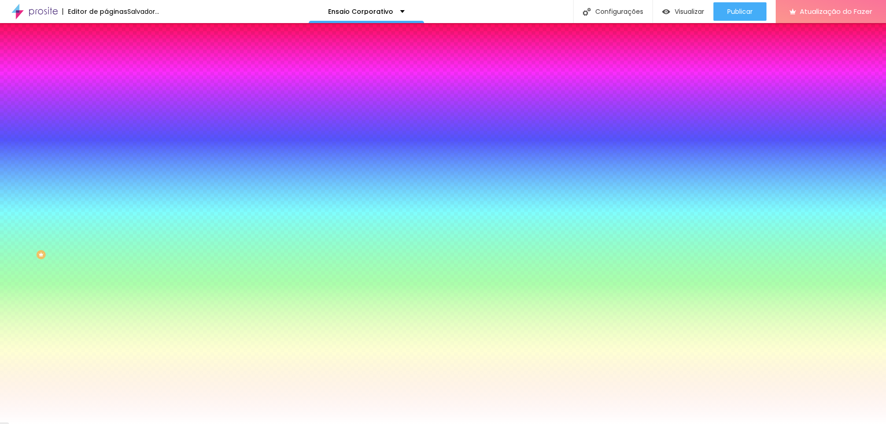
click at [26, 423] on div at bounding box center [443, 424] width 886 height 0
click at [106, 288] on div "Editar nulo Conteúdo Estilo Avançado Cor de fundo Voltar ao padrão #34CC76 Tipo…" at bounding box center [159, 223] width 106 height 401
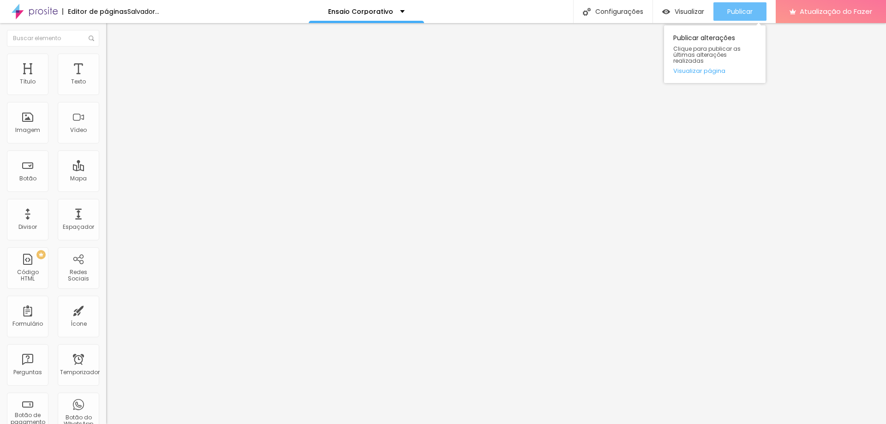
click at [719, 10] on button "Publicar" at bounding box center [739, 11] width 53 height 18
